Goal: Task Accomplishment & Management: Manage account settings

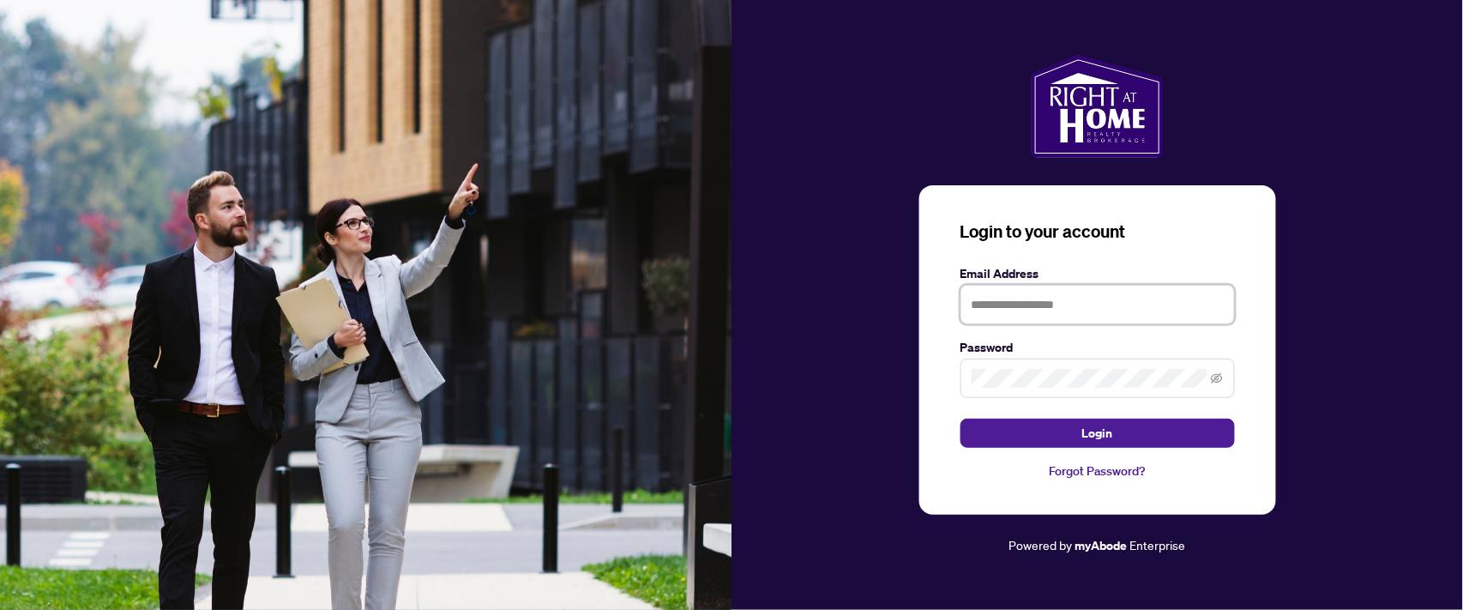
click at [1000, 302] on input "text" at bounding box center [1098, 304] width 274 height 39
type input "**********"
click at [961, 419] on button "Login" at bounding box center [1098, 433] width 274 height 29
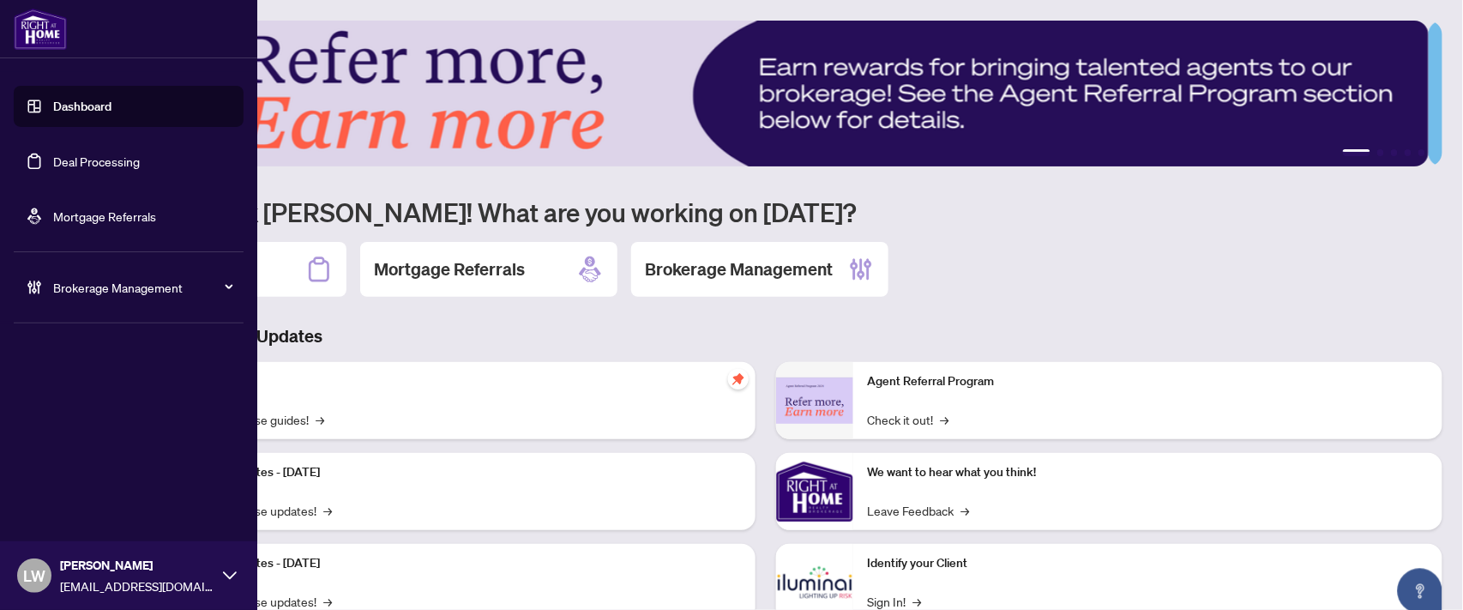
click at [53, 165] on link "Deal Processing" at bounding box center [96, 161] width 87 height 15
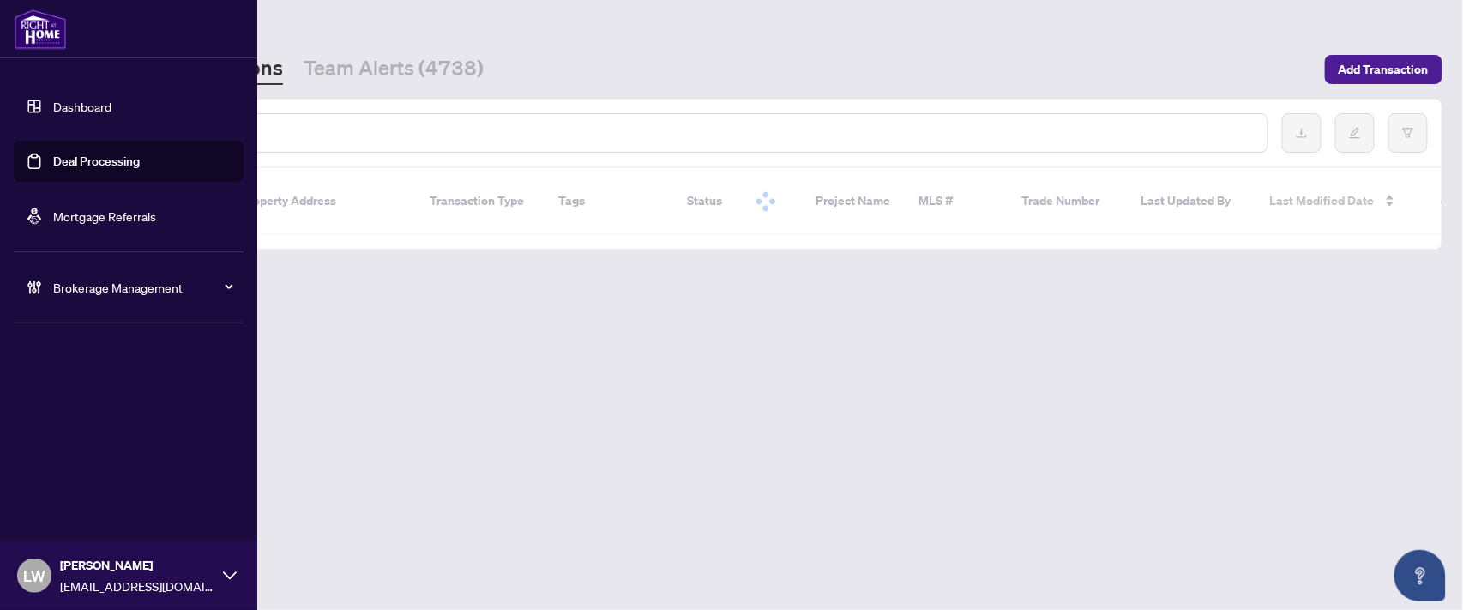
click at [83, 165] on link "Deal Processing" at bounding box center [96, 161] width 87 height 15
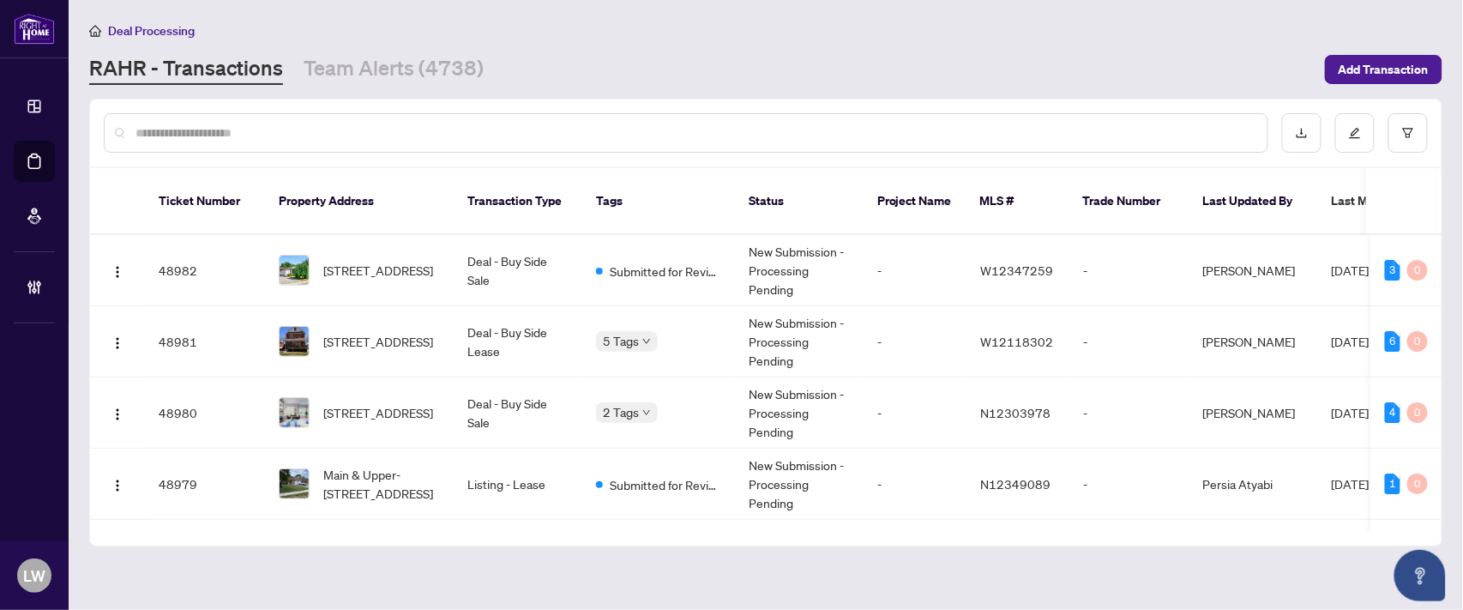
click at [373, 132] on input "text" at bounding box center [695, 133] width 1119 height 19
type input "*****"
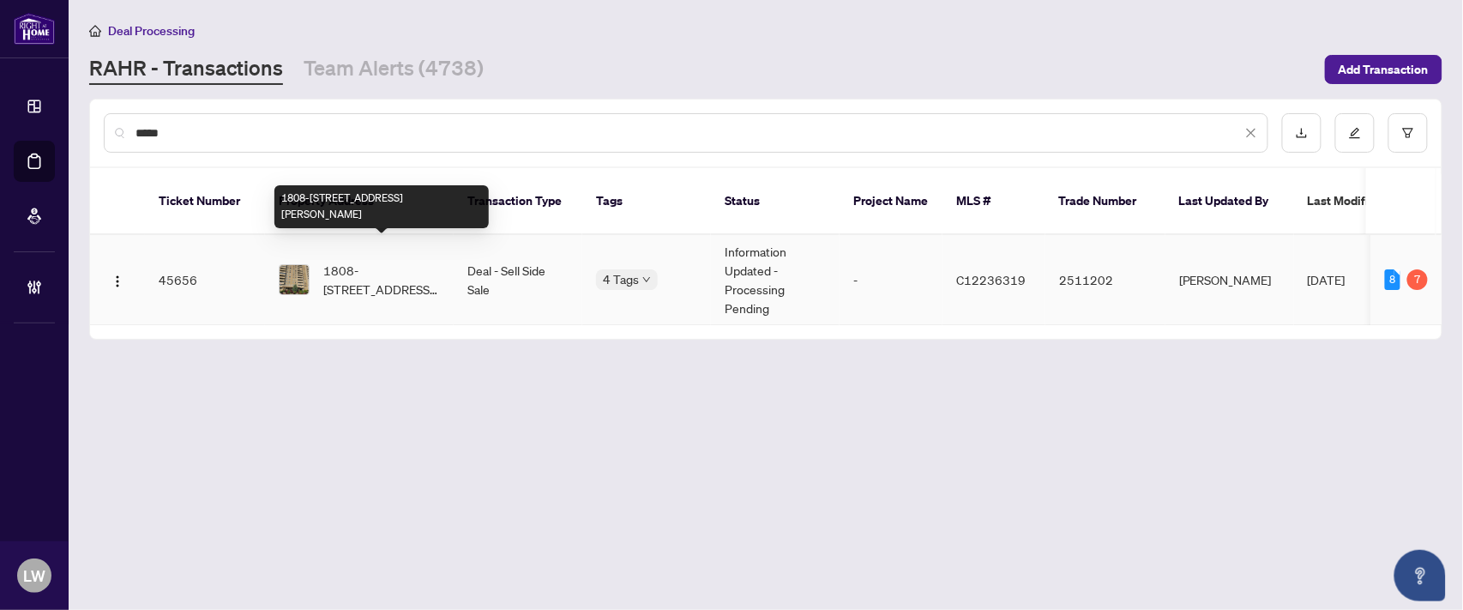
click at [343, 261] on span "1808-[STREET_ADDRESS][PERSON_NAME]" at bounding box center [381, 280] width 117 height 38
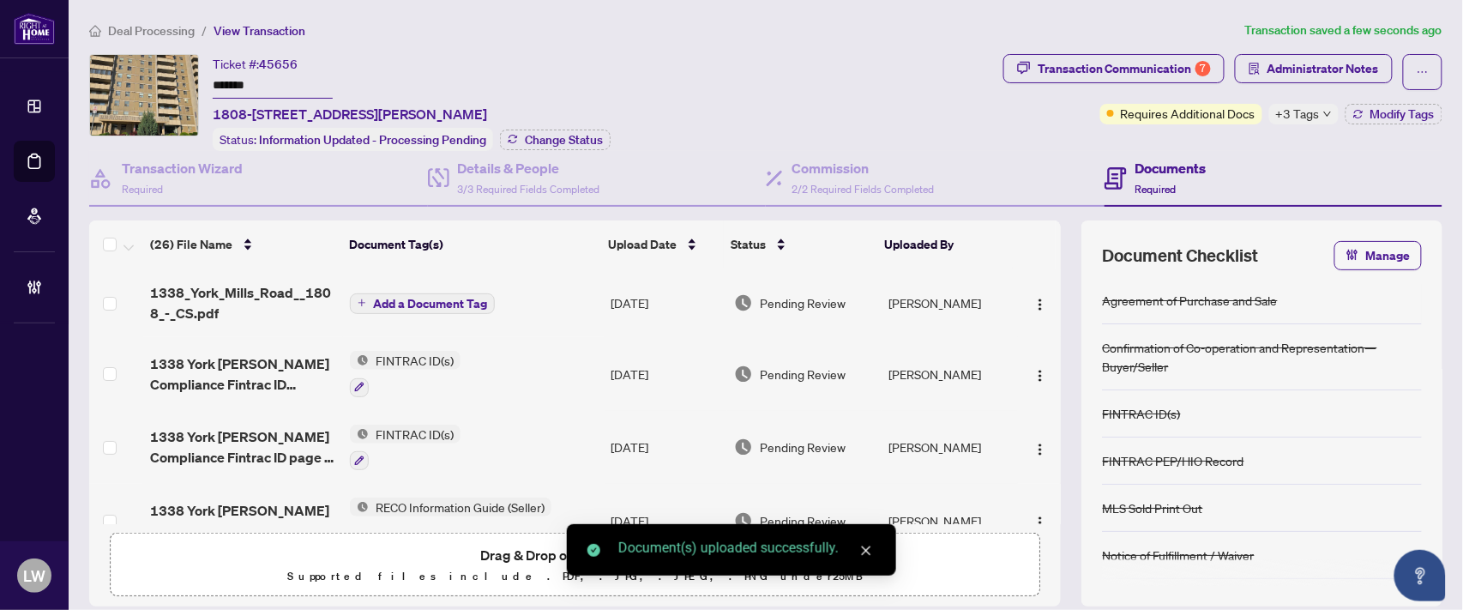
click at [361, 299] on icon "plus" at bounding box center [362, 303] width 9 height 9
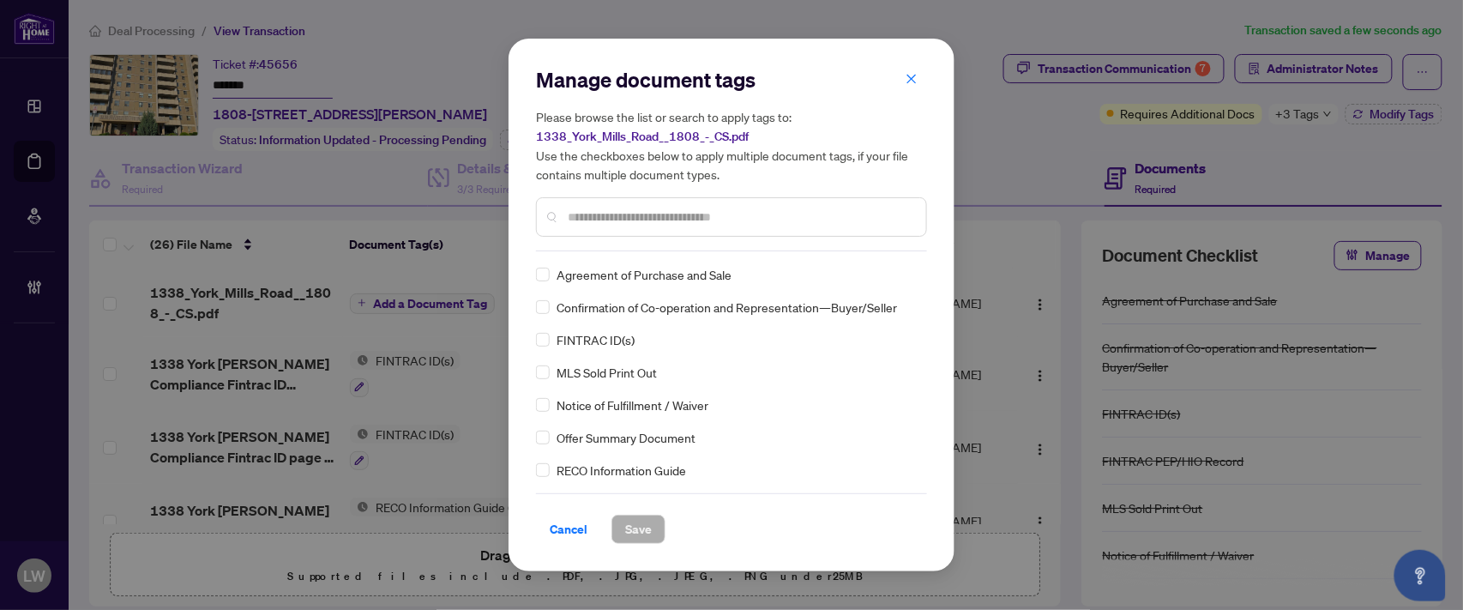
click at [623, 220] on input "text" at bounding box center [740, 217] width 345 height 19
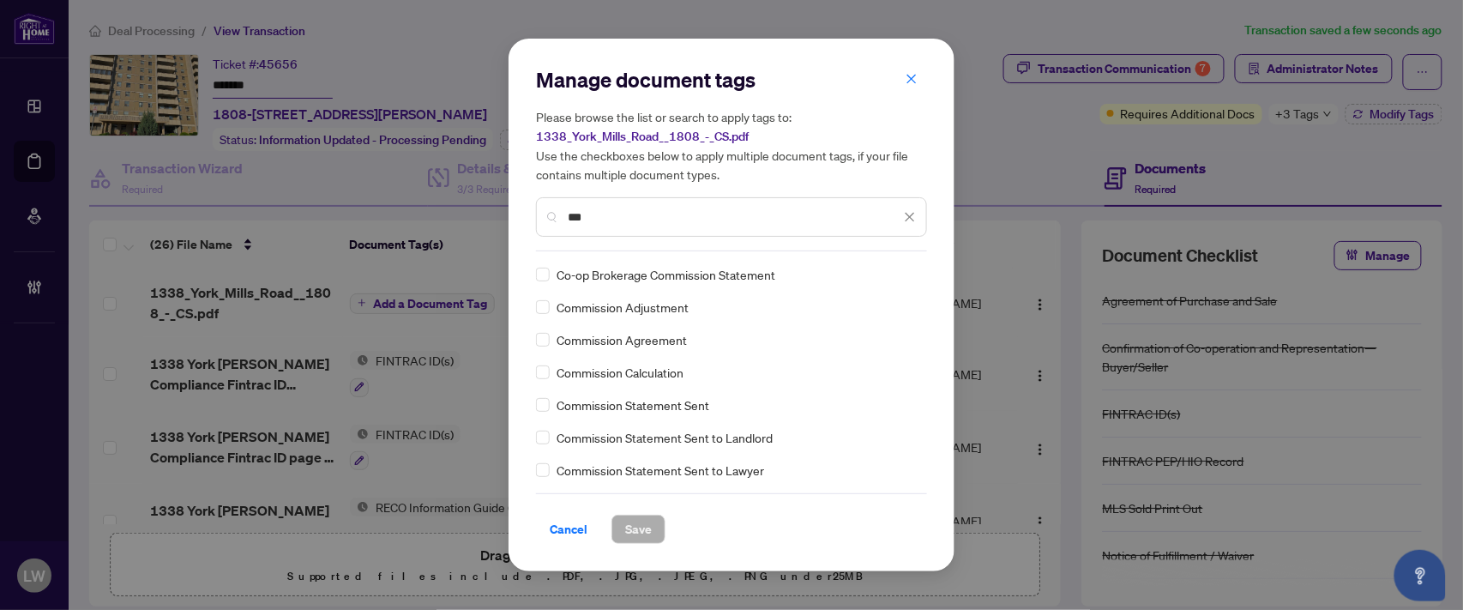
type input "***"
click at [625, 527] on span "Save" at bounding box center [638, 529] width 27 height 27
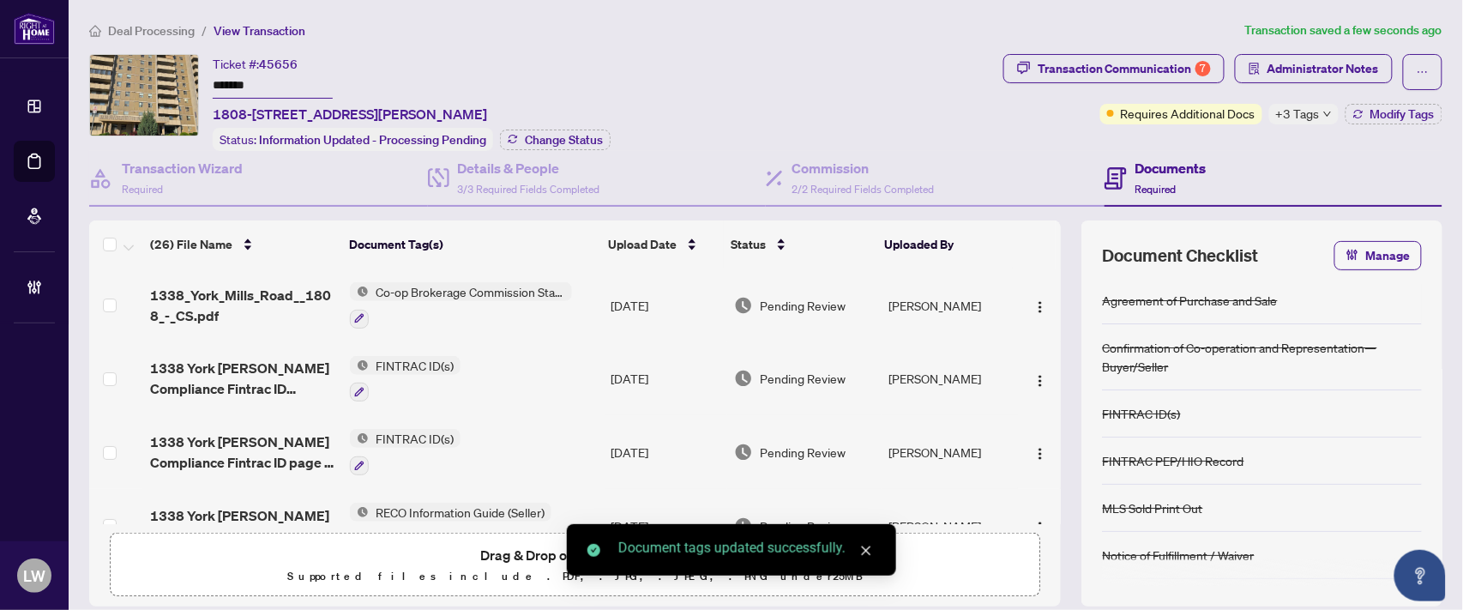
click at [804, 288] on td "Pending Review" at bounding box center [804, 305] width 154 height 74
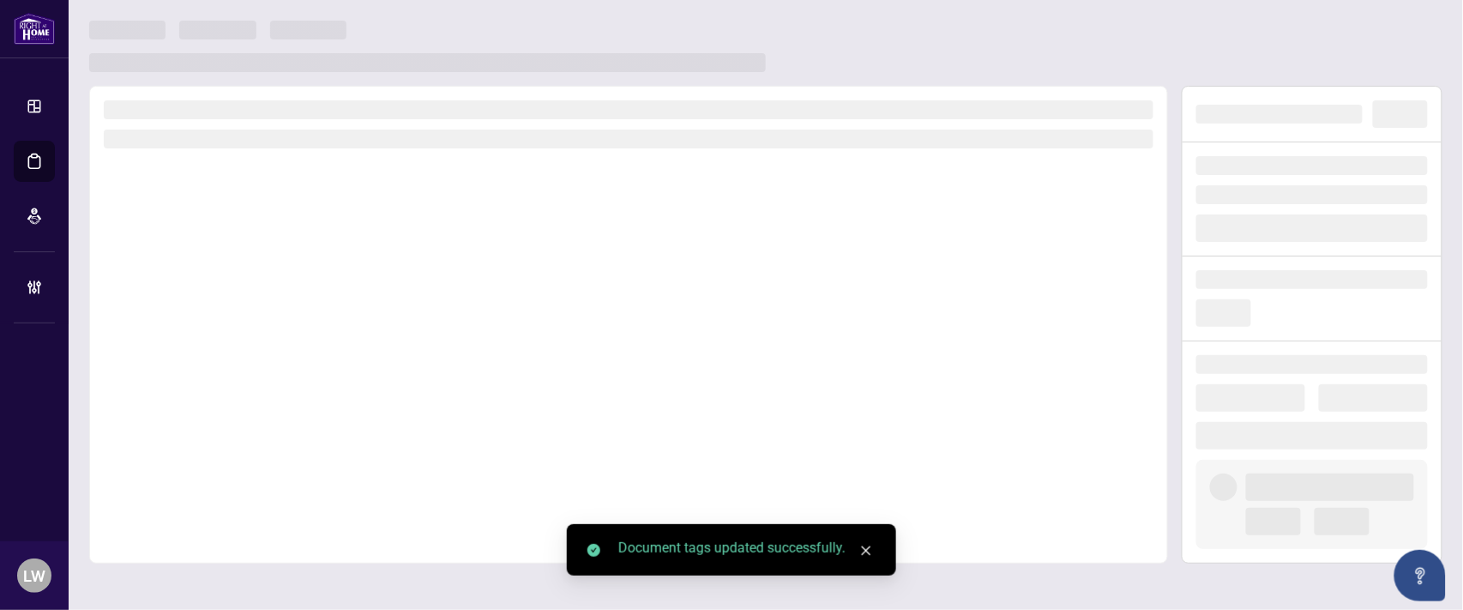
click at [803, 301] on div at bounding box center [628, 325] width 1079 height 478
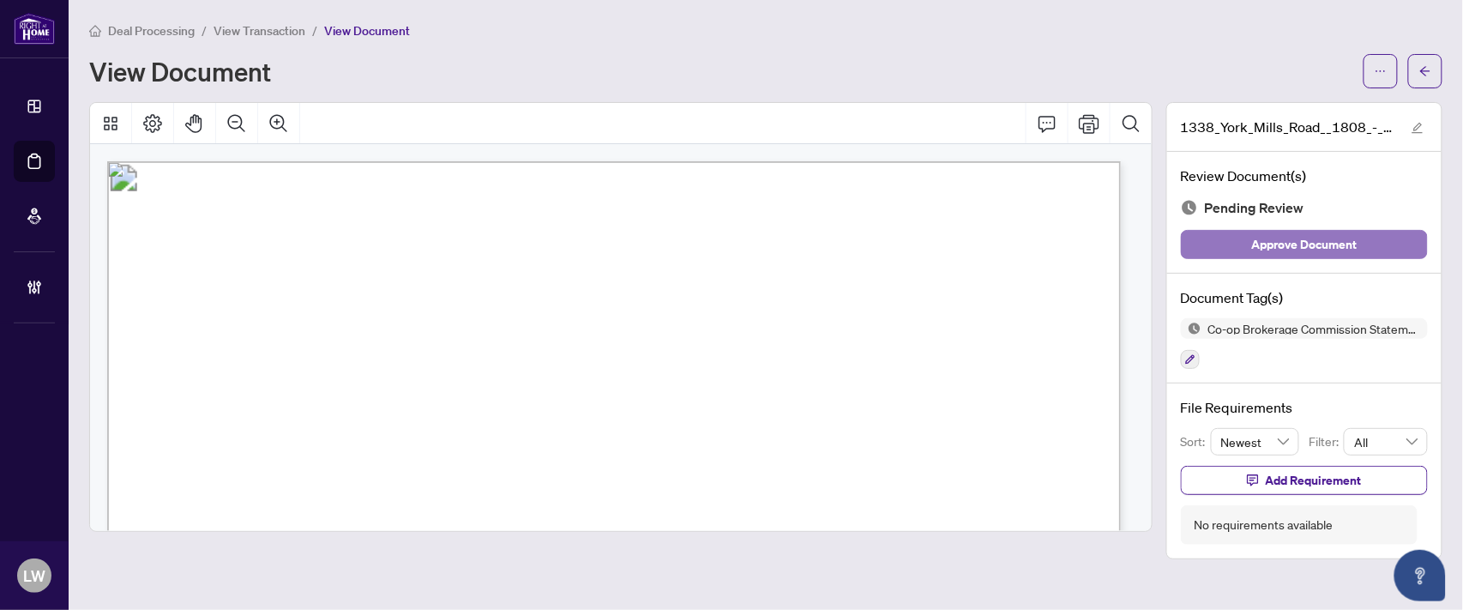
click at [1278, 245] on span "Approve Document" at bounding box center [1305, 244] width 106 height 27
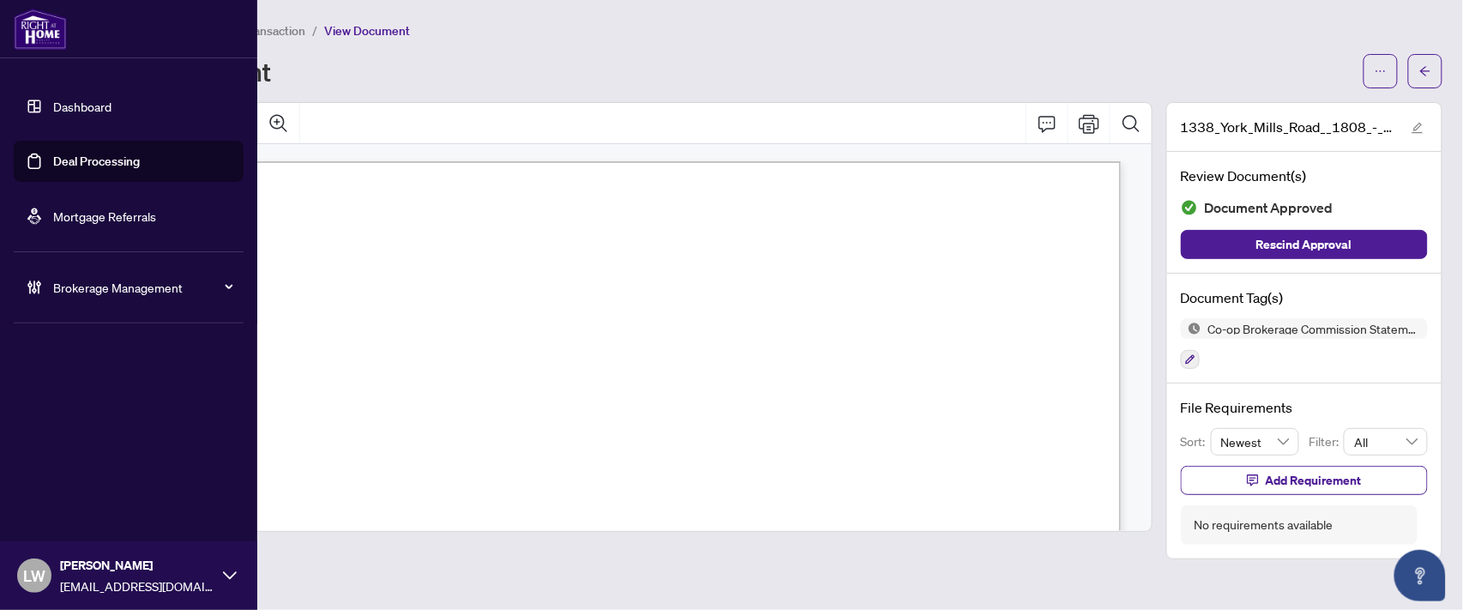
click at [105, 167] on link "Deal Processing" at bounding box center [96, 161] width 87 height 15
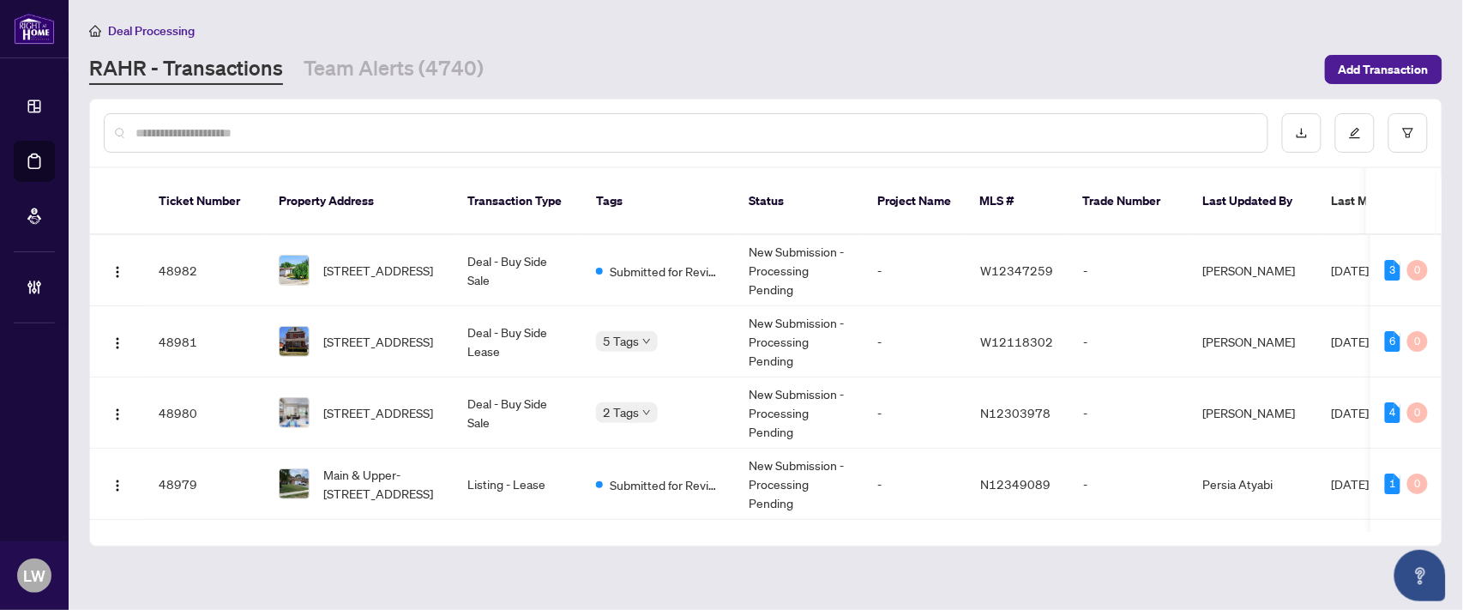
click at [524, 134] on input "text" at bounding box center [695, 133] width 1119 height 19
type input "*****"
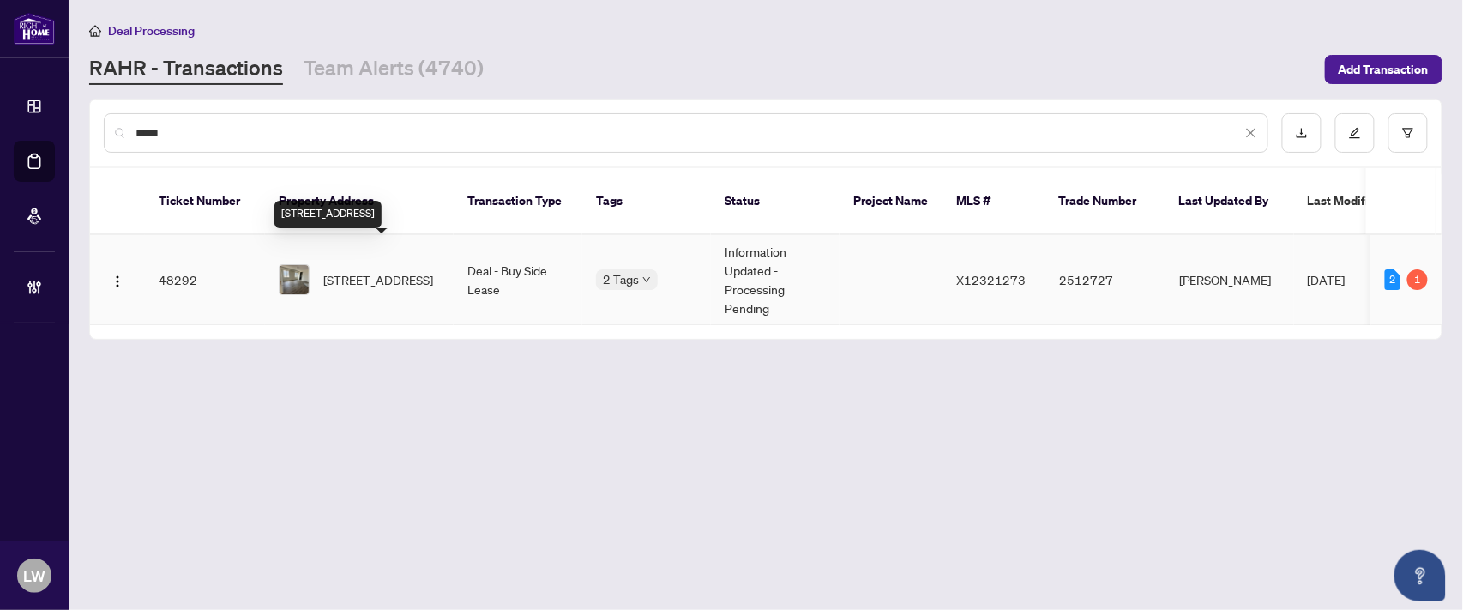
click at [352, 270] on span "[STREET_ADDRESS]" at bounding box center [378, 279] width 110 height 19
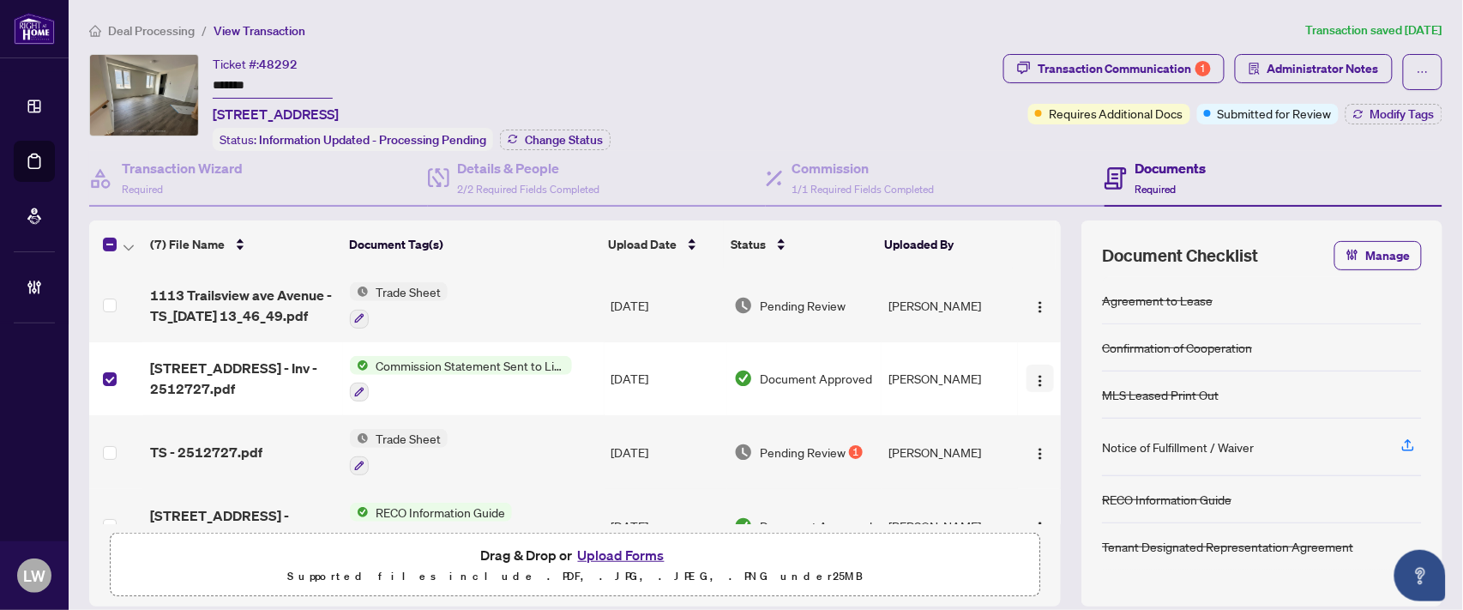
click at [1034, 374] on img "button" at bounding box center [1041, 381] width 14 height 14
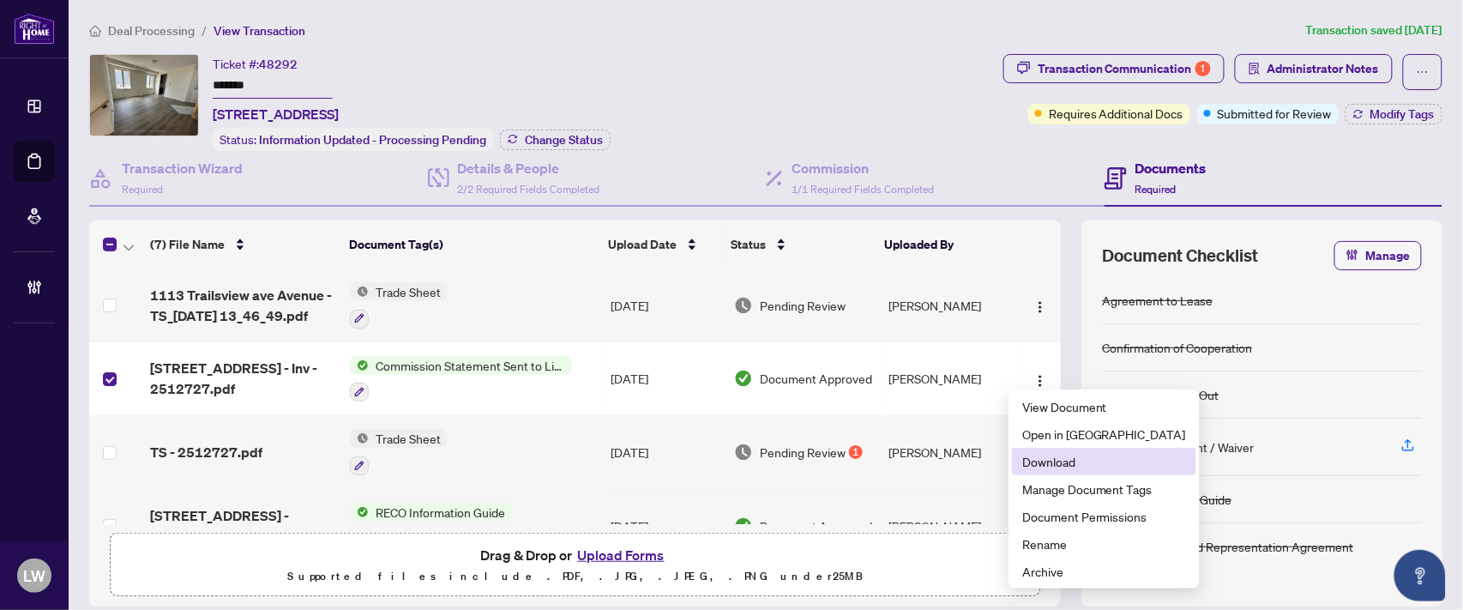
click at [1053, 465] on span "Download" at bounding box center [1104, 461] width 164 height 19
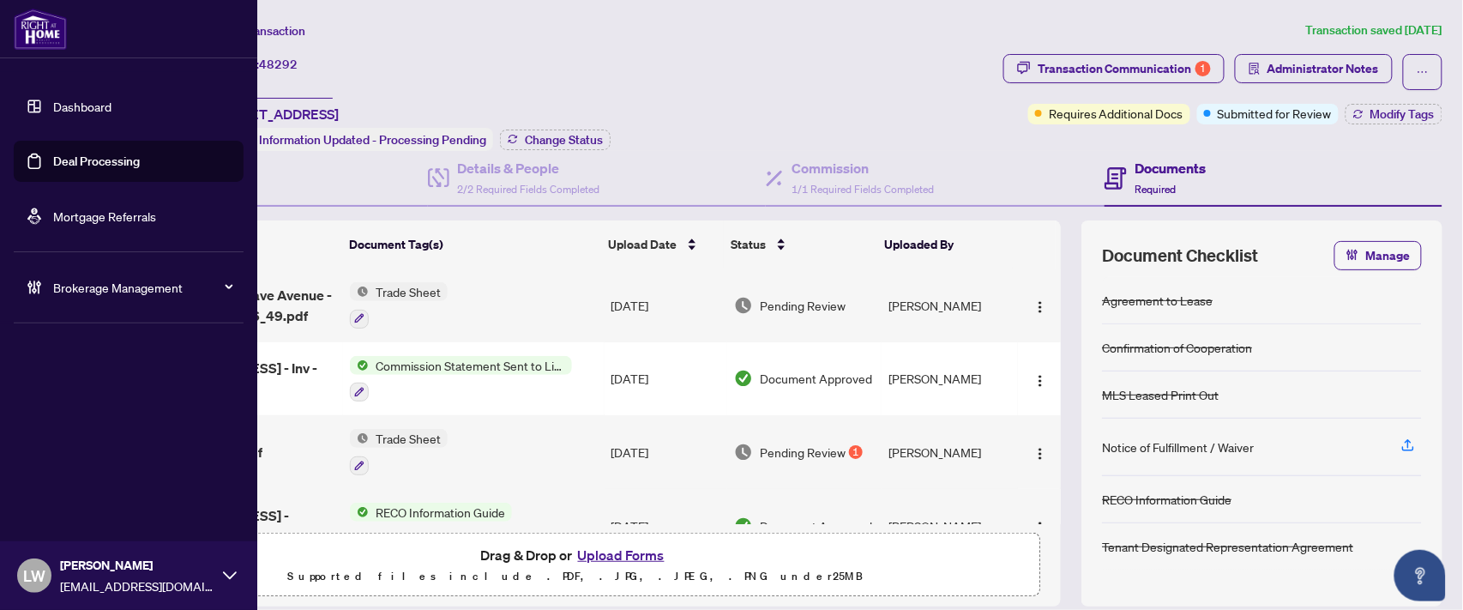
click at [53, 156] on link "Deal Processing" at bounding box center [96, 161] width 87 height 15
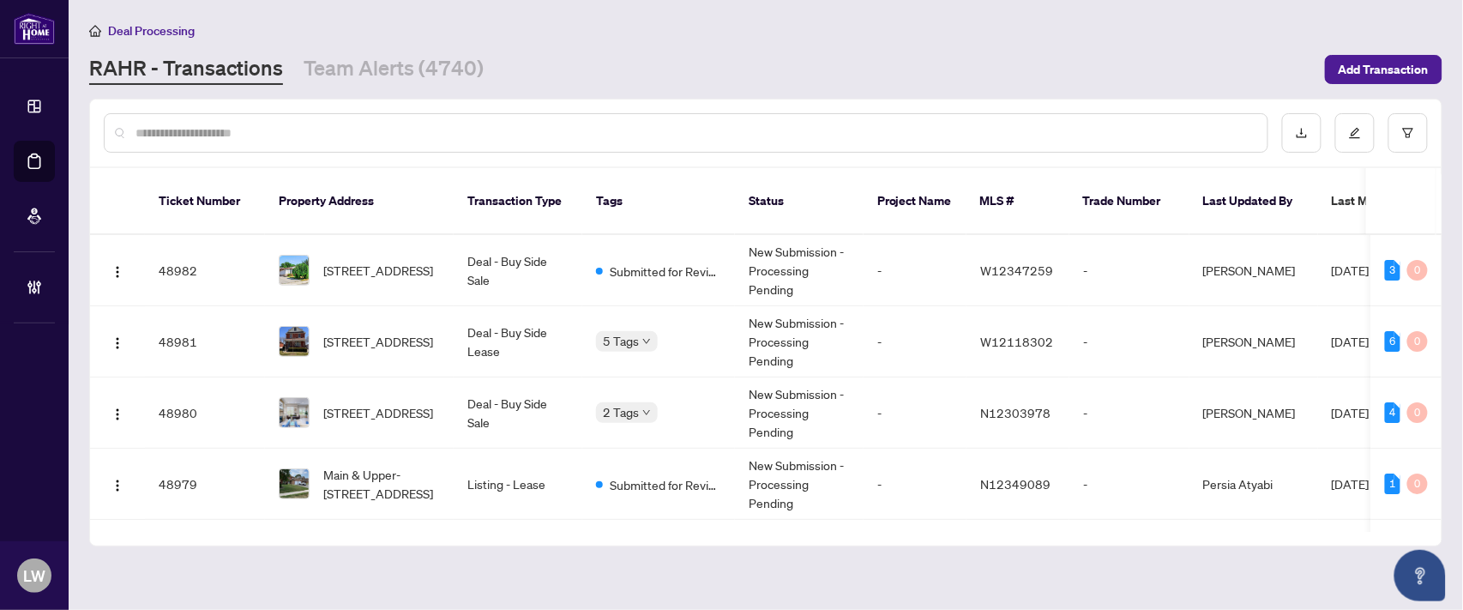
click at [534, 133] on input "text" at bounding box center [695, 133] width 1119 height 19
type input "*****"
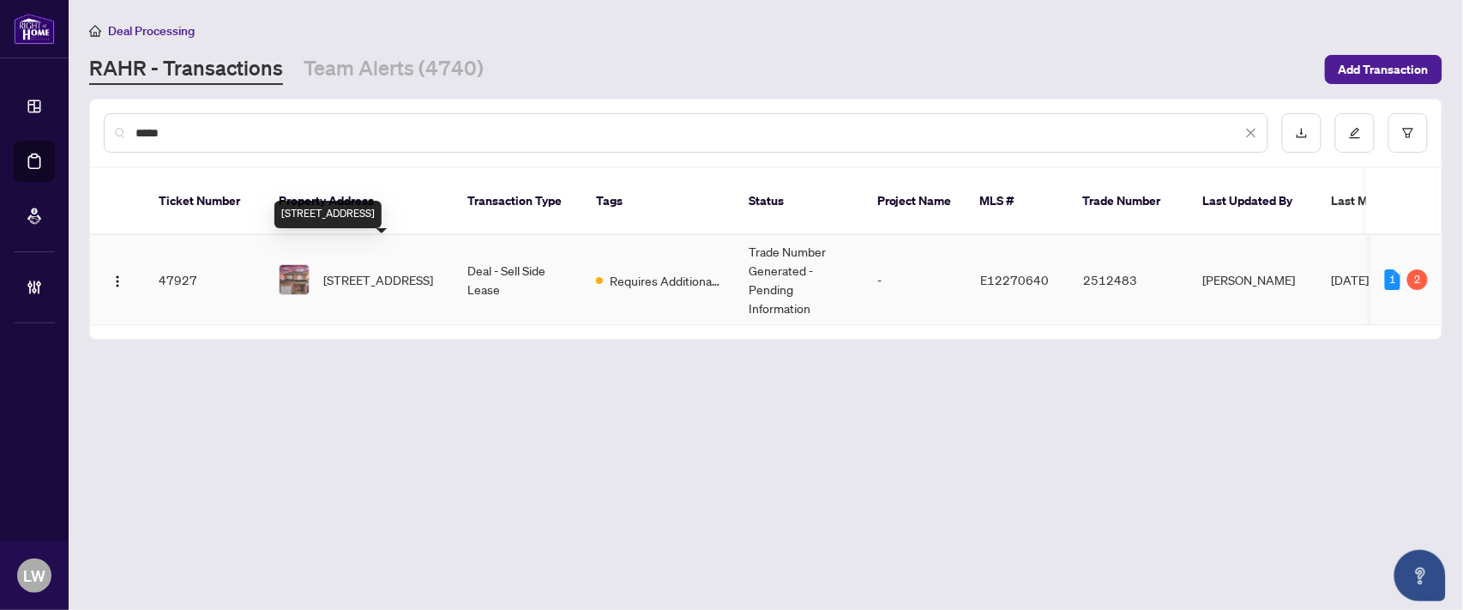
click at [388, 270] on span "[STREET_ADDRESS]" at bounding box center [378, 279] width 110 height 19
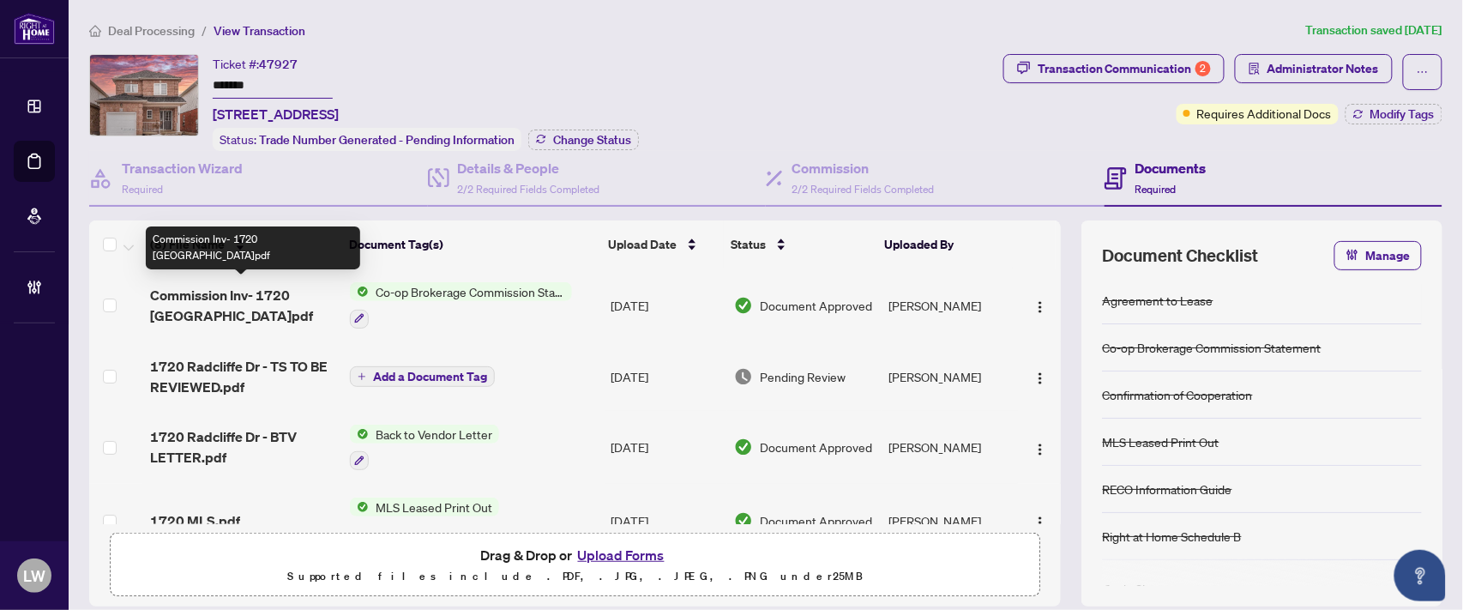
click at [241, 298] on span "Commission Inv- 1720 [GEOGRAPHIC_DATA]pdf" at bounding box center [243, 305] width 186 height 41
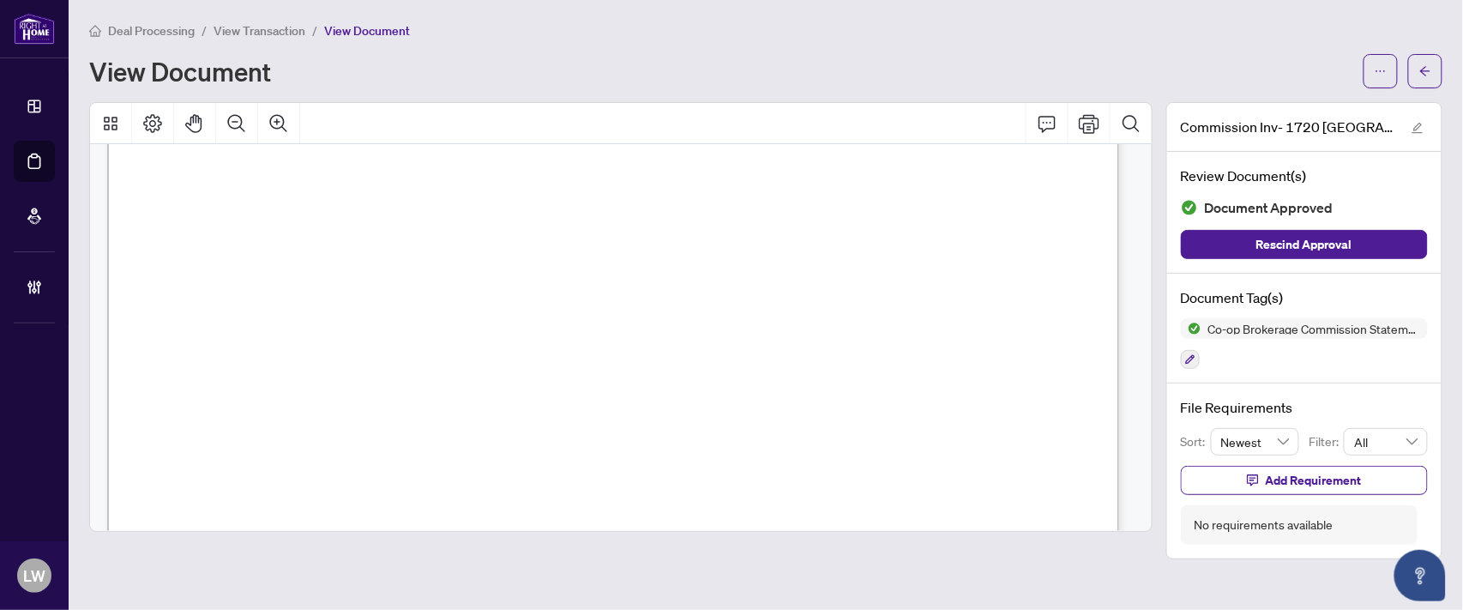
scroll to position [571, 0]
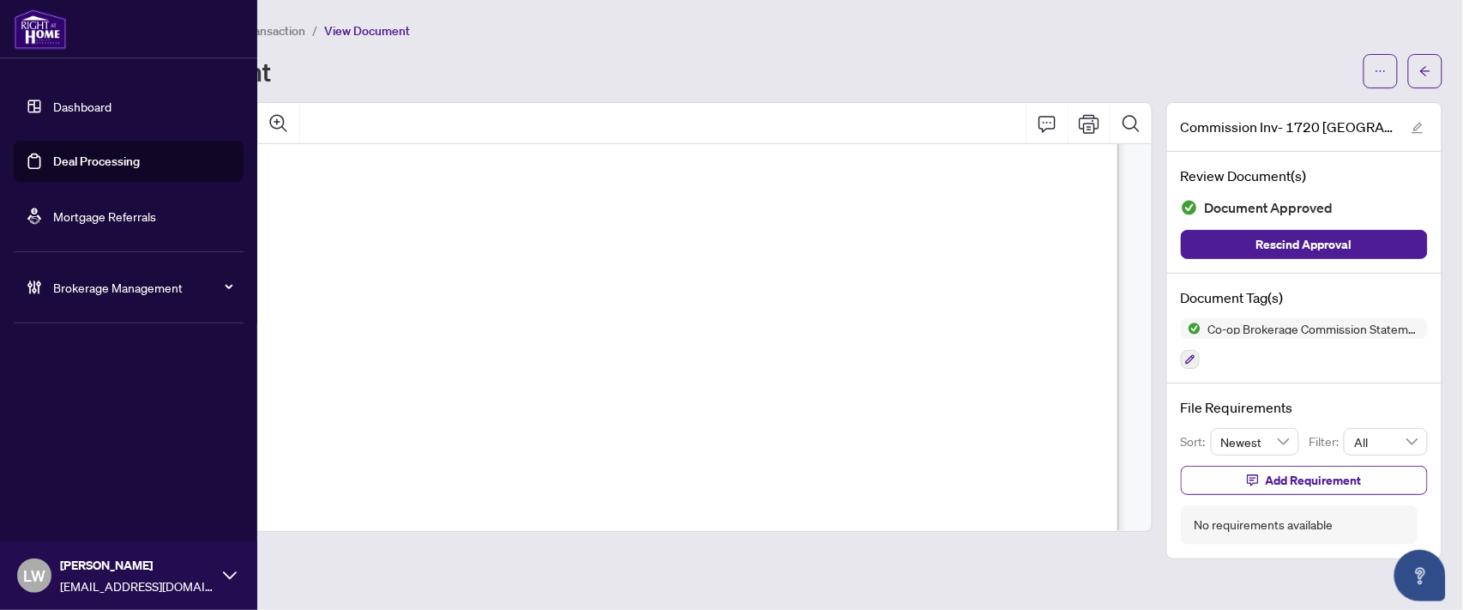
click at [78, 157] on link "Deal Processing" at bounding box center [96, 161] width 87 height 15
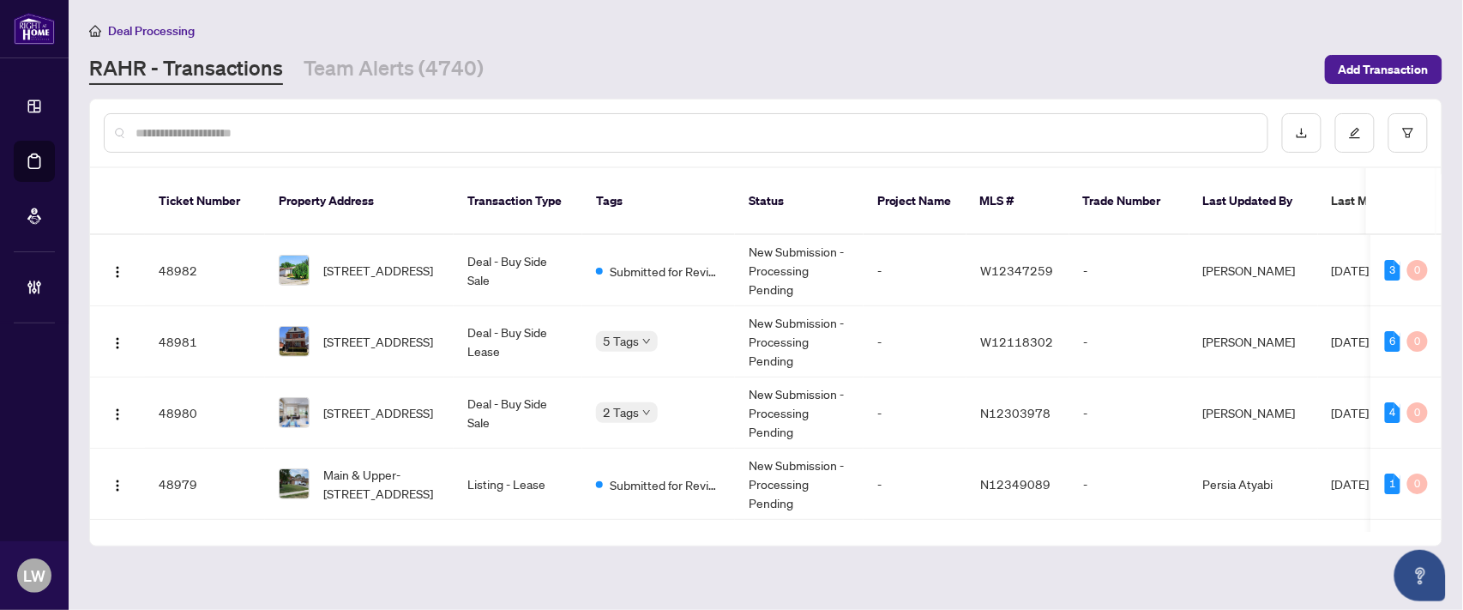
click at [484, 132] on input "text" at bounding box center [695, 133] width 1119 height 19
type input "*****"
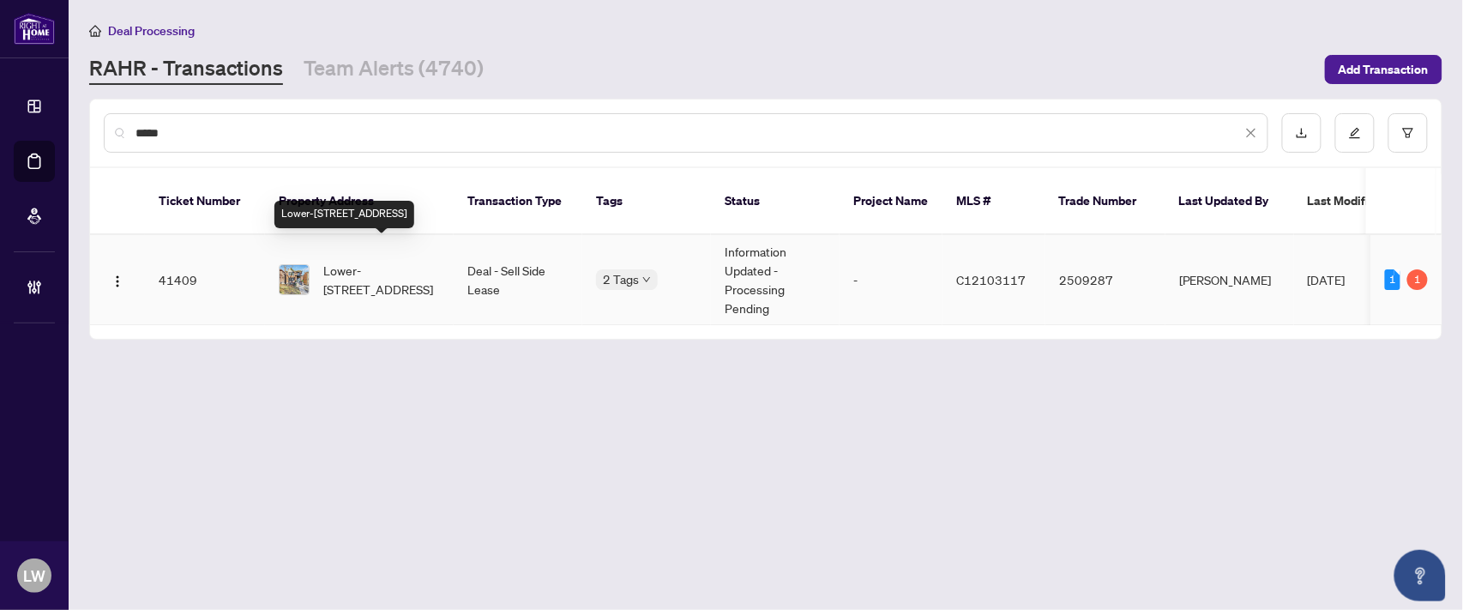
click at [391, 262] on span "Lower-[STREET_ADDRESS]" at bounding box center [381, 280] width 117 height 38
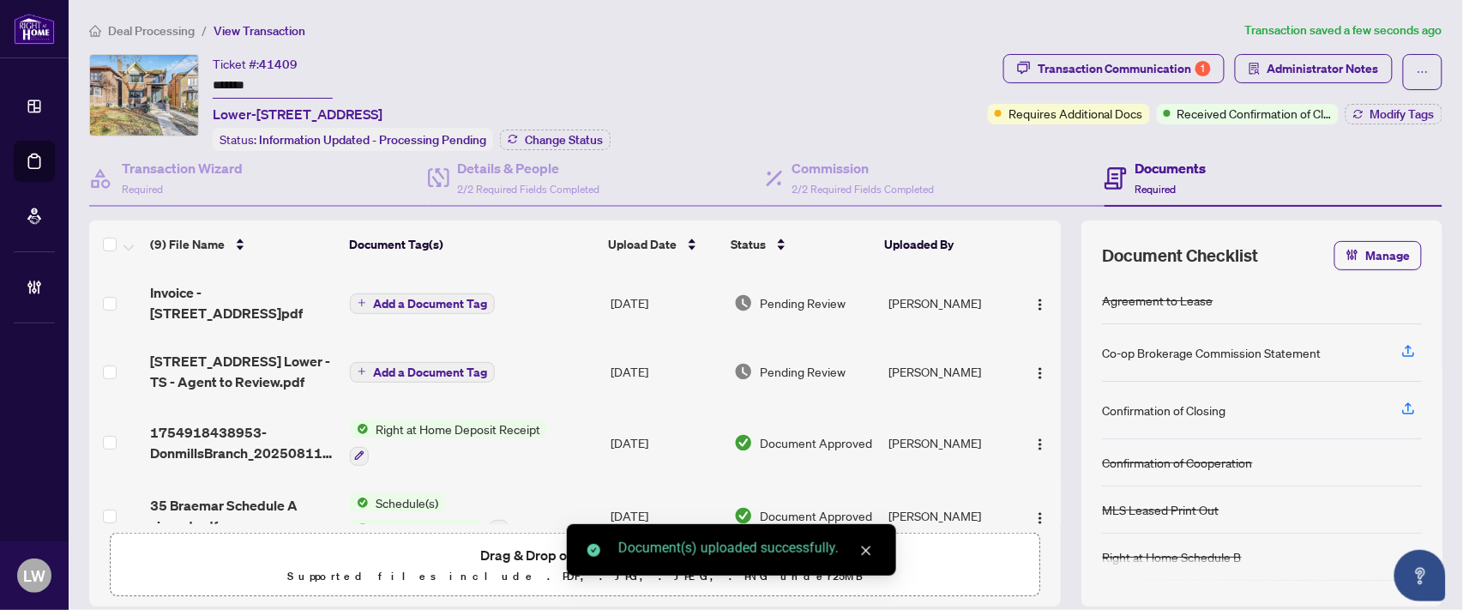
click at [360, 299] on icon "plus" at bounding box center [362, 303] width 9 height 9
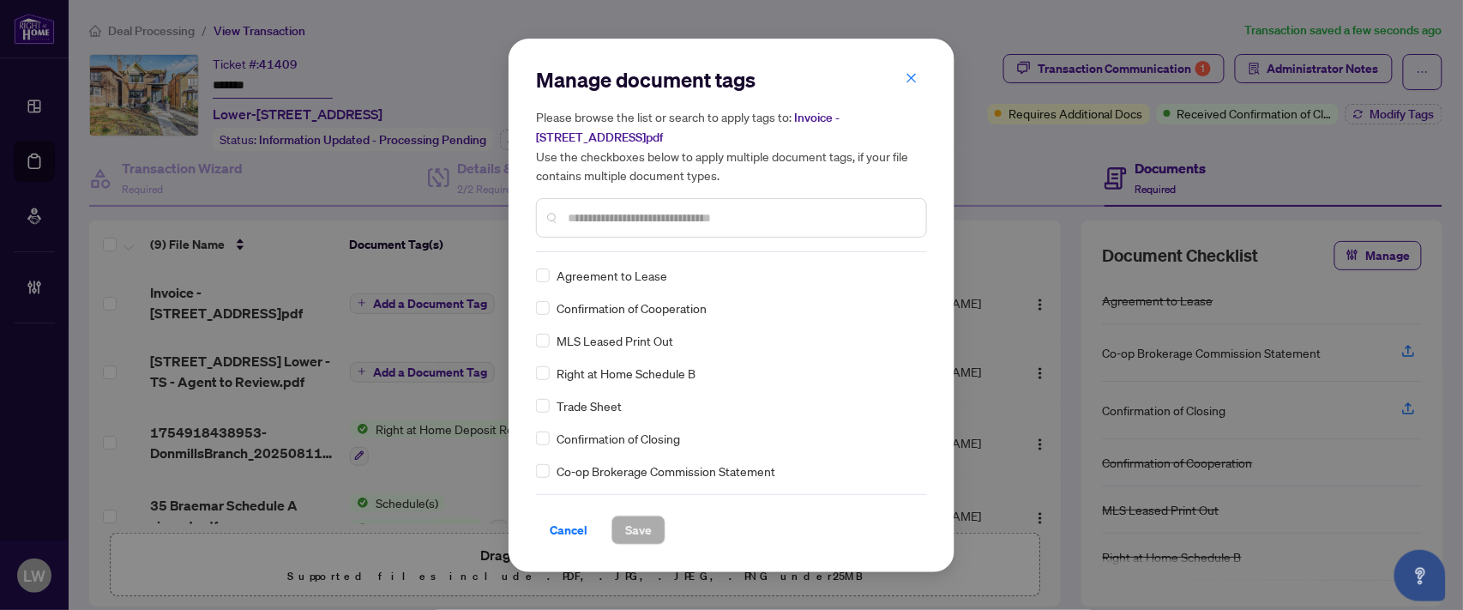
click at [629, 218] on input "text" at bounding box center [740, 217] width 345 height 19
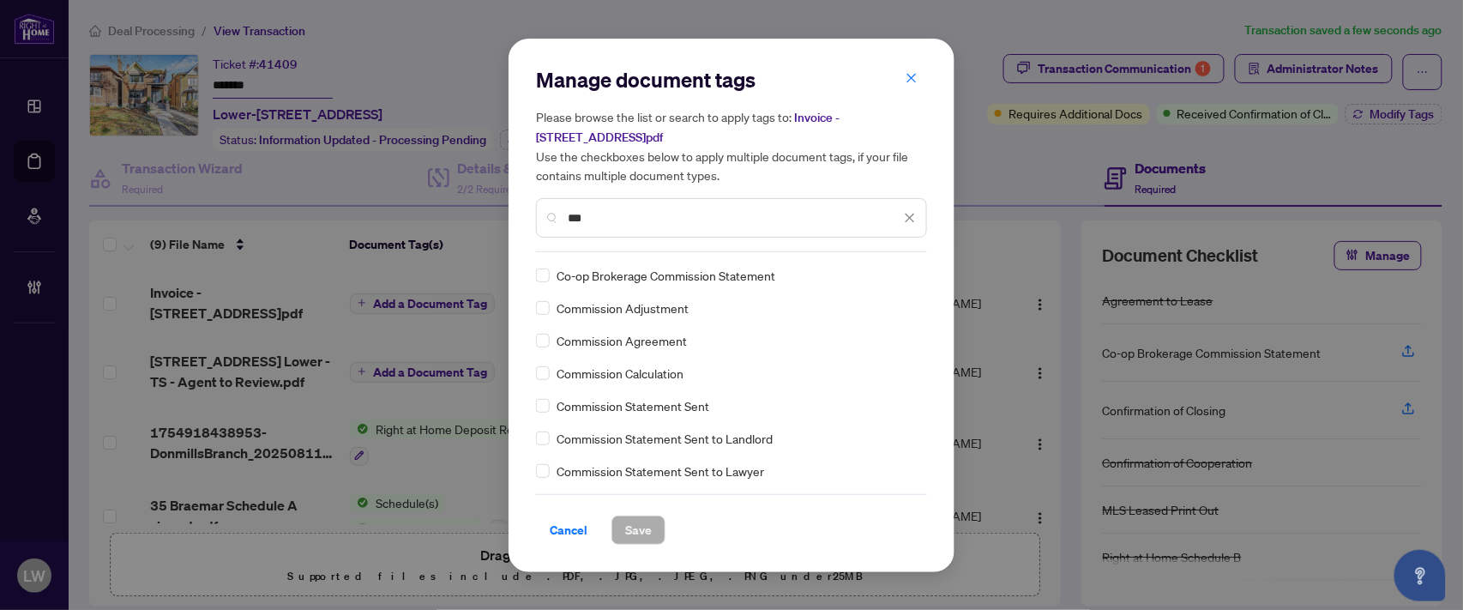
type input "***"
click at [639, 528] on span "Save" at bounding box center [638, 529] width 27 height 27
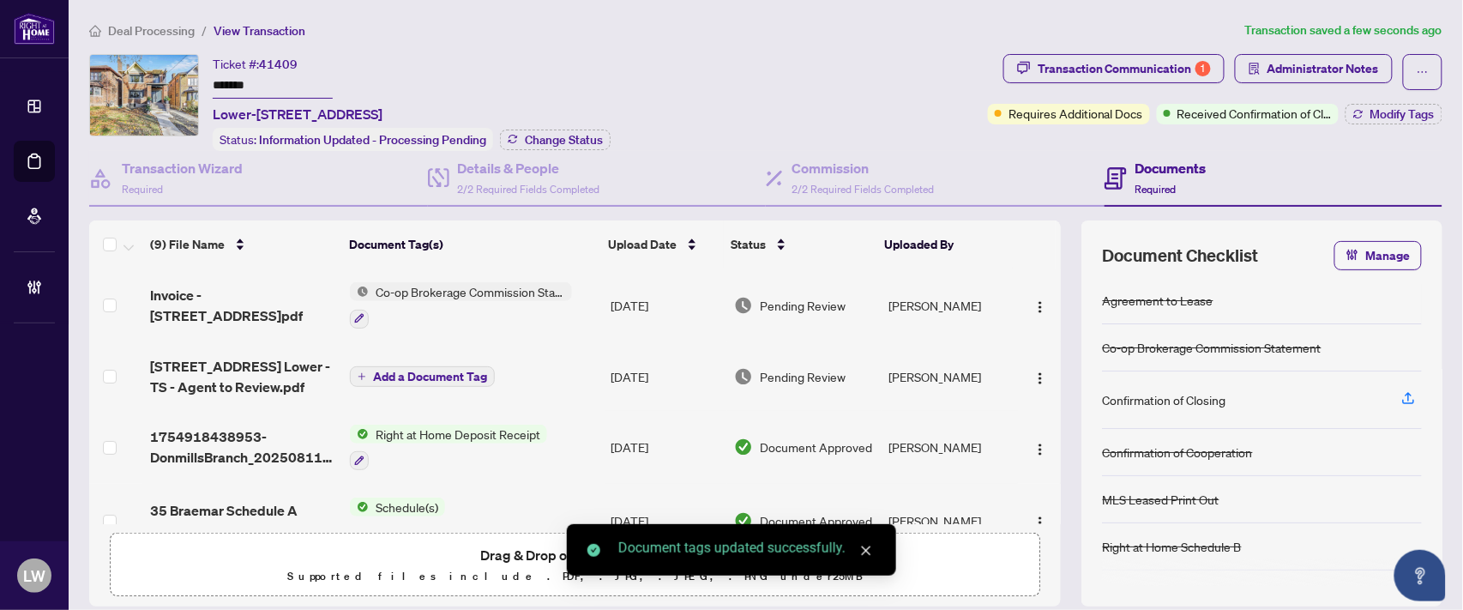
click at [795, 298] on span "Pending Review" at bounding box center [803, 305] width 86 height 19
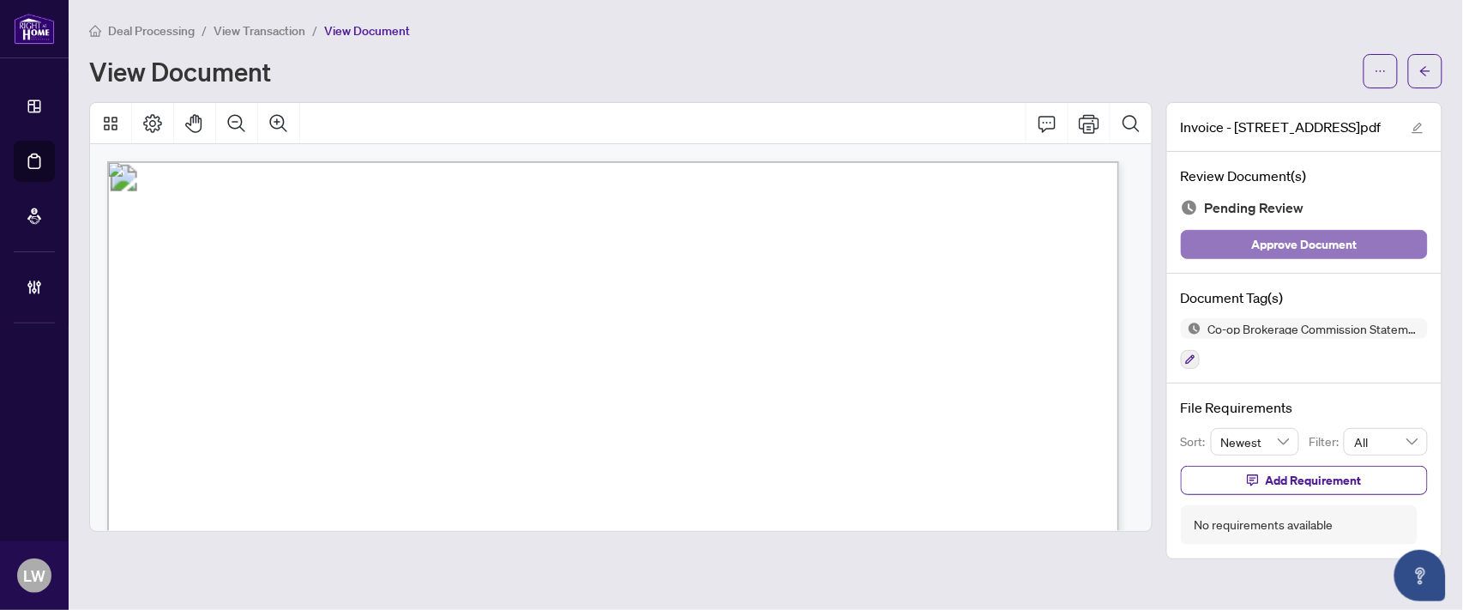
click at [1256, 245] on span "Approve Document" at bounding box center [1305, 244] width 106 height 27
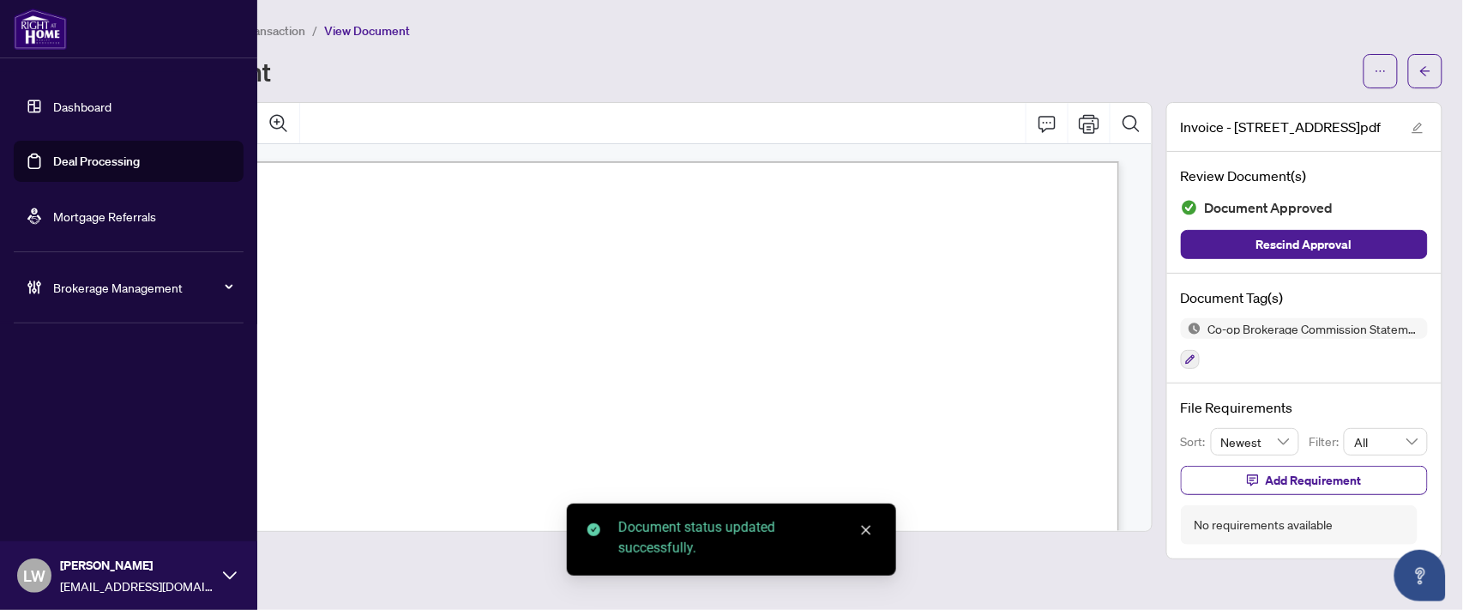
click at [87, 163] on link "Deal Processing" at bounding box center [96, 161] width 87 height 15
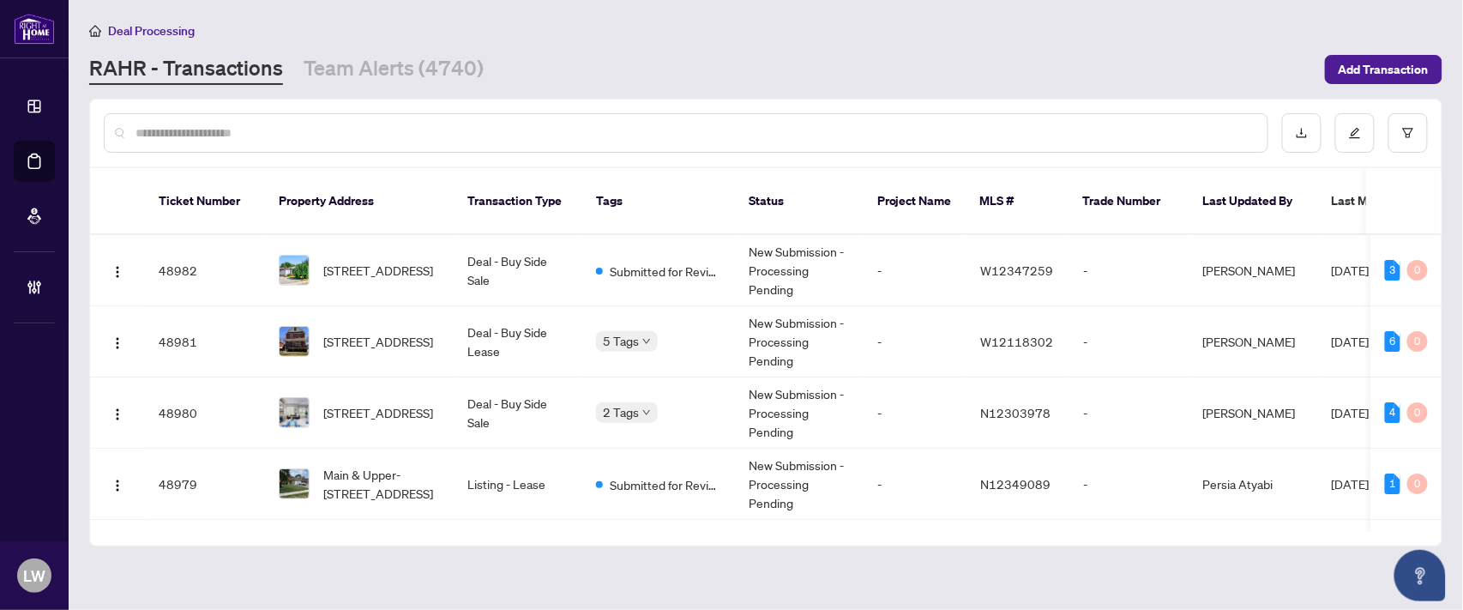
click at [469, 124] on input "text" at bounding box center [695, 133] width 1119 height 19
type input "*****"
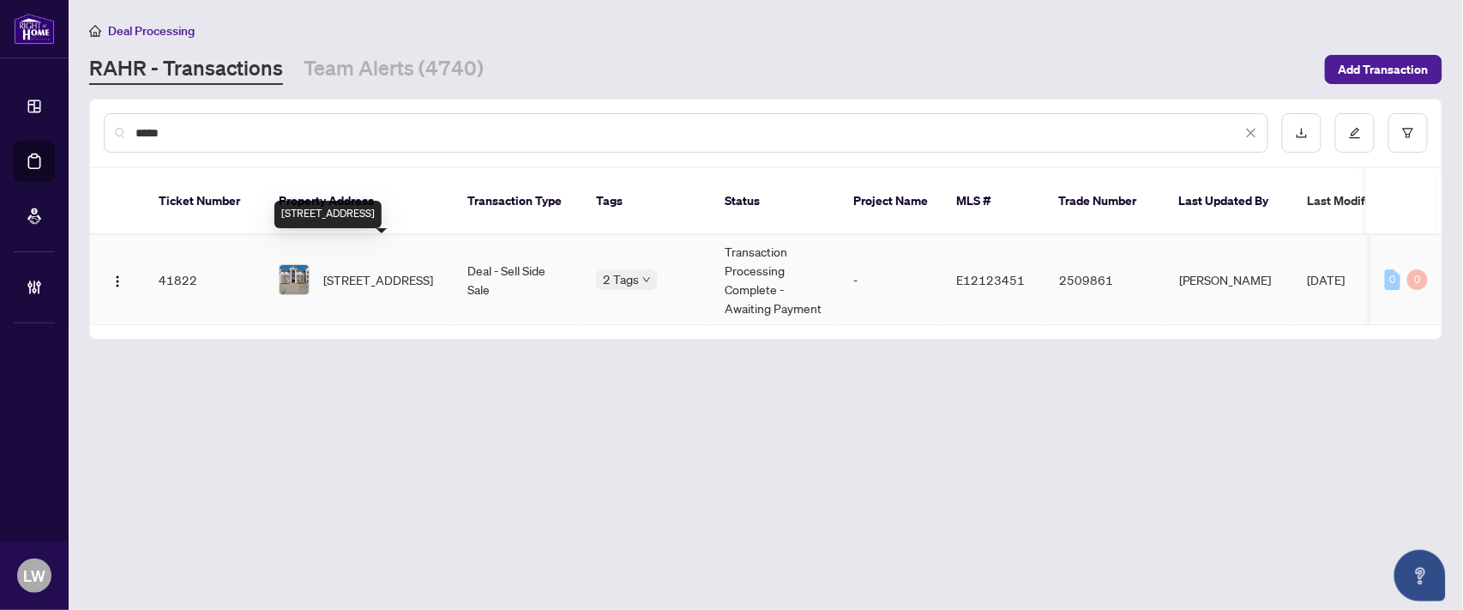
click at [384, 270] on span "[STREET_ADDRESS]" at bounding box center [378, 279] width 110 height 19
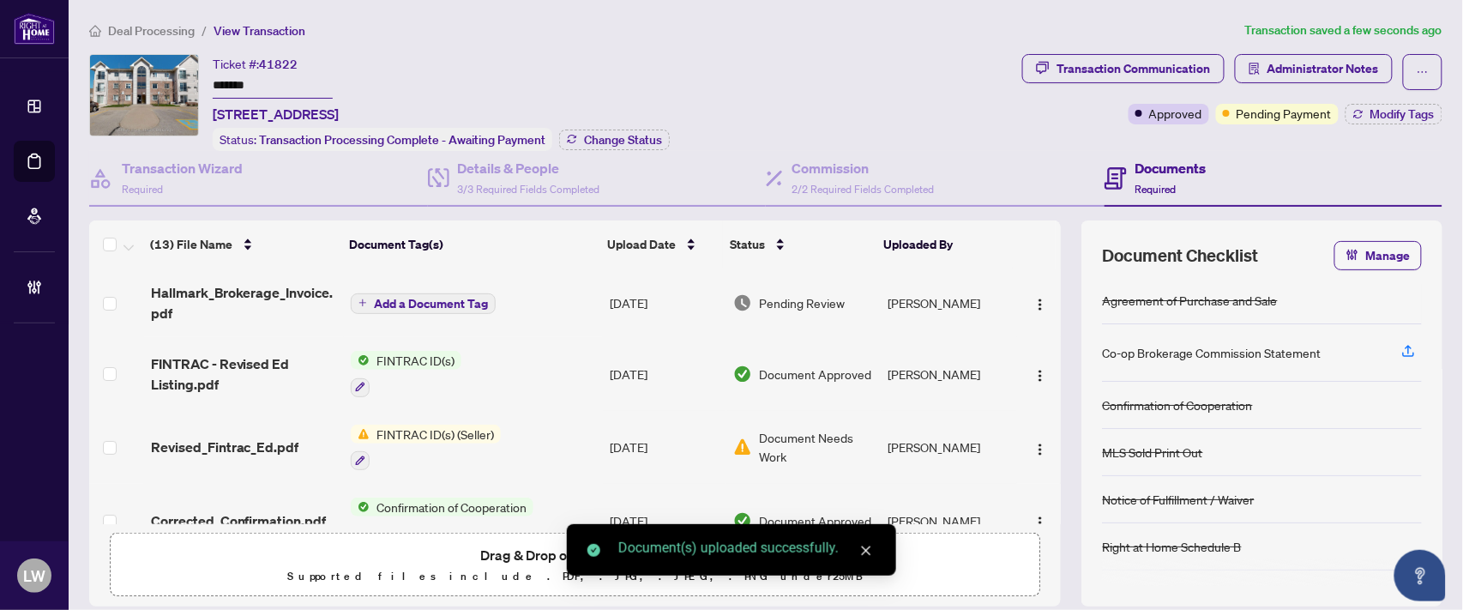
click at [359, 299] on icon "plus" at bounding box center [363, 303] width 9 height 9
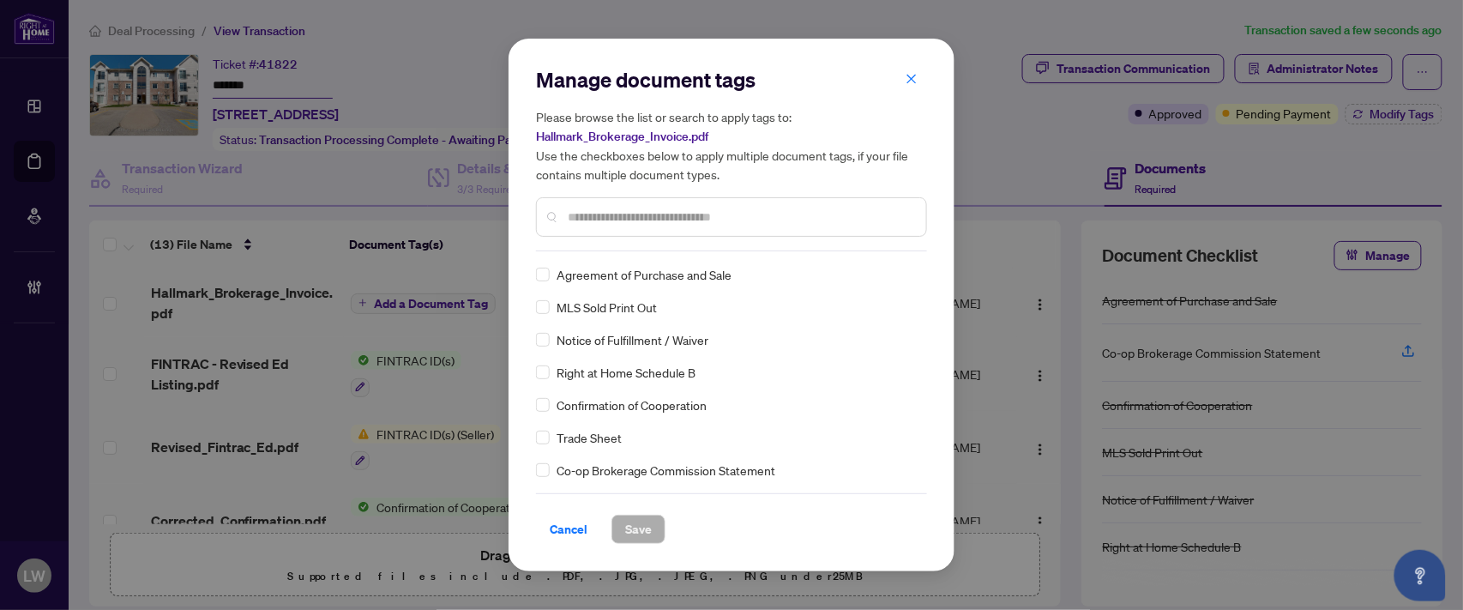
click at [598, 215] on input "text" at bounding box center [740, 217] width 345 height 19
type input "***"
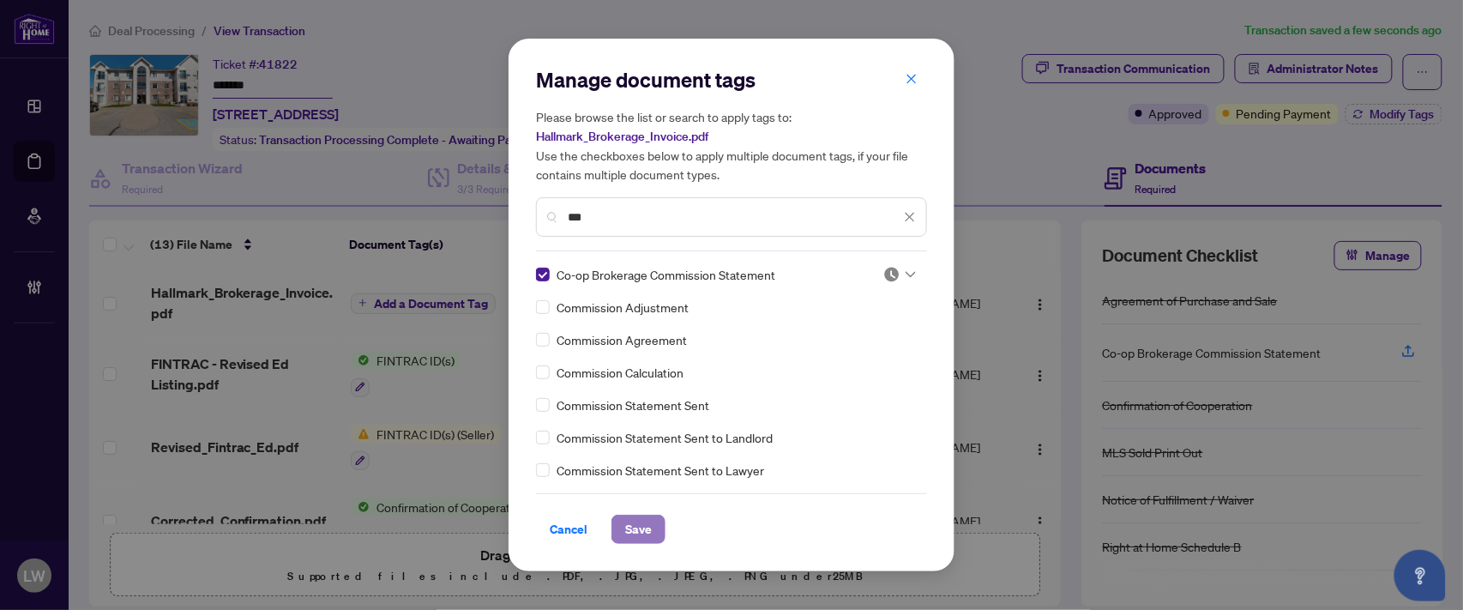
click at [641, 534] on span "Save" at bounding box center [638, 529] width 27 height 27
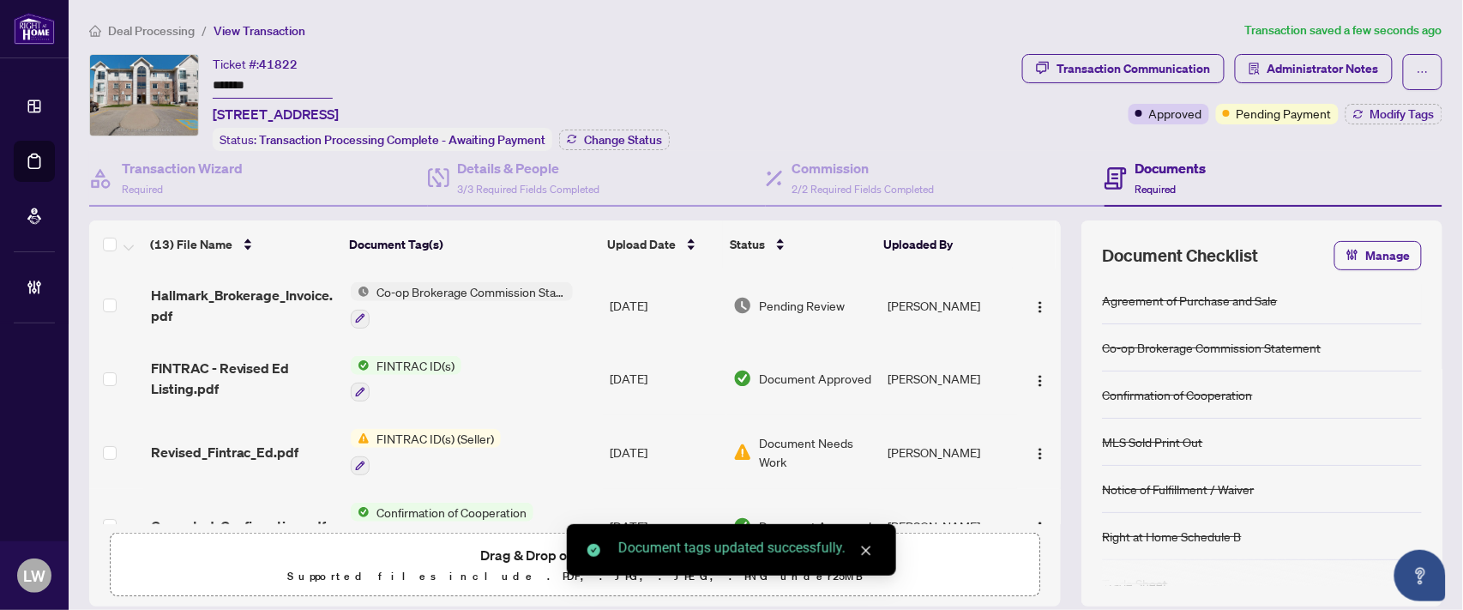
click at [764, 305] on span "Pending Review" at bounding box center [802, 305] width 86 height 19
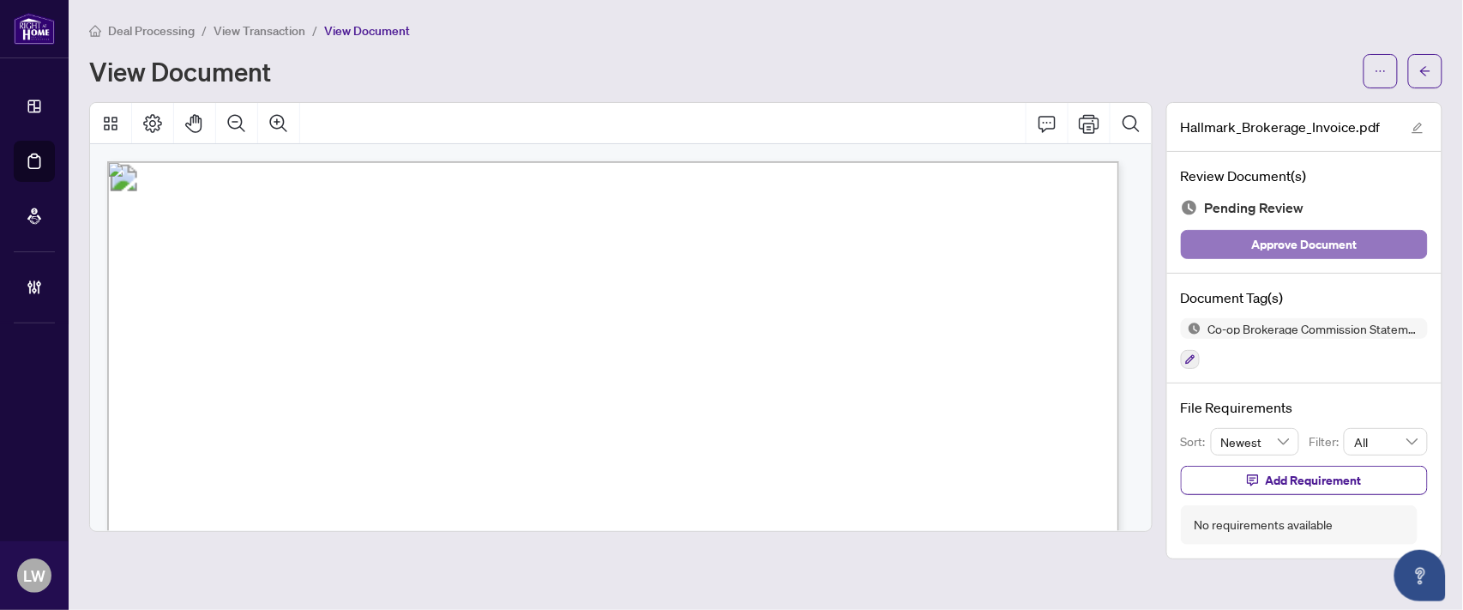
click at [1284, 244] on span "Approve Document" at bounding box center [1305, 244] width 106 height 27
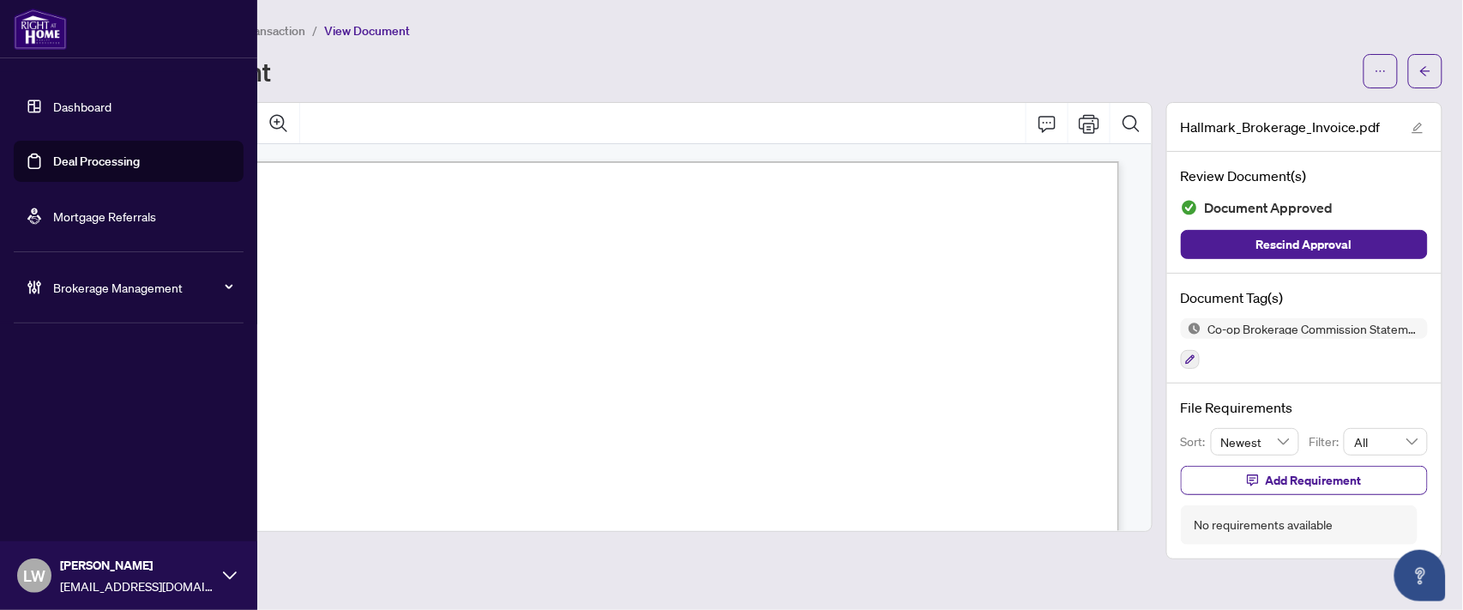
click at [82, 160] on link "Deal Processing" at bounding box center [96, 161] width 87 height 15
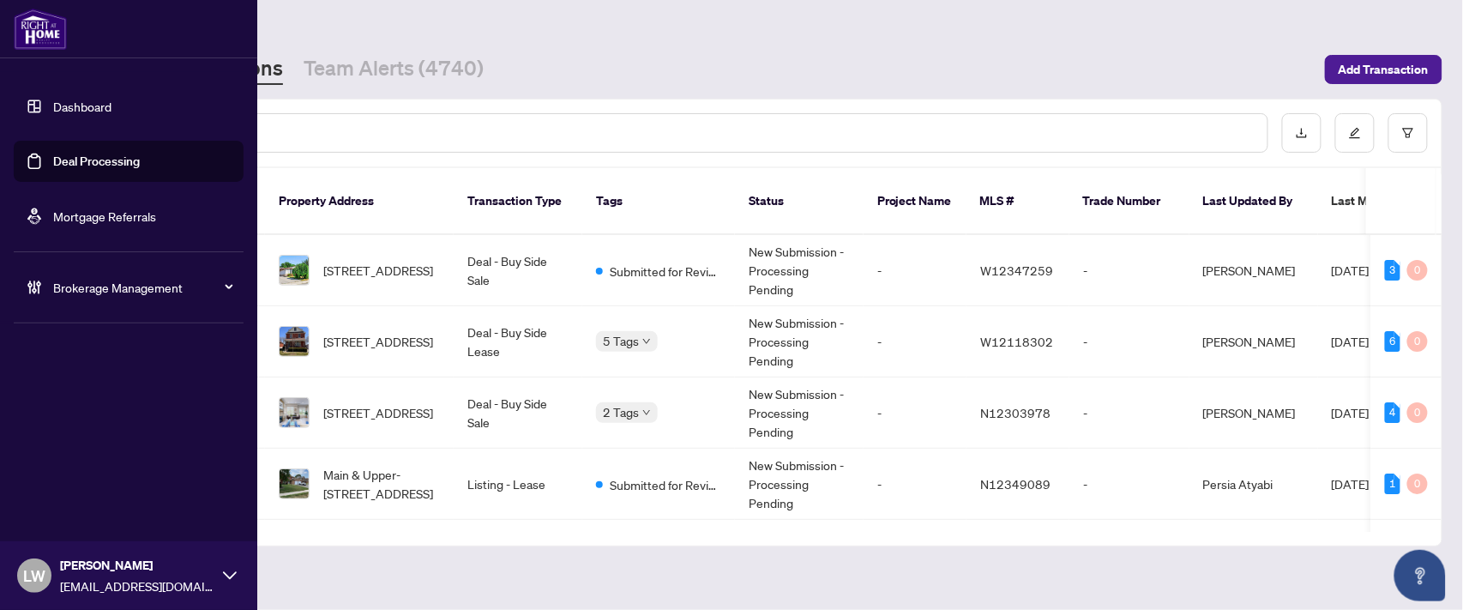
click at [44, 576] on span "LW" at bounding box center [34, 576] width 22 height 24
click at [57, 512] on span "Logout" at bounding box center [69, 509] width 39 height 27
